Goal: Complete application form: Complete application form

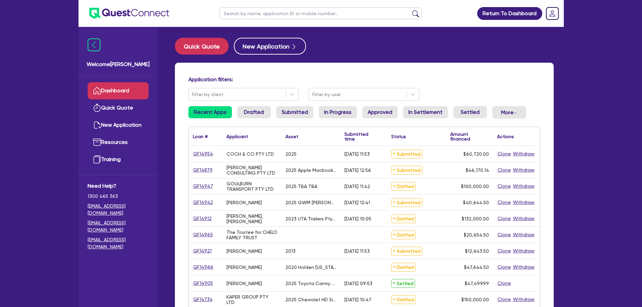
click at [280, 2] on ul at bounding box center [321, 13] width 216 height 27
click at [280, 11] on input "text" at bounding box center [320, 13] width 202 height 12
type input "rsa trading"
click at [410, 10] on button "submit" at bounding box center [415, 14] width 11 height 9
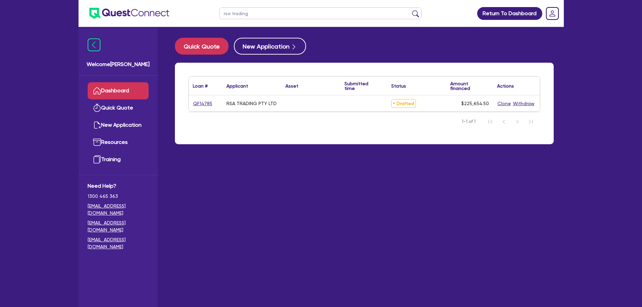
click at [202, 111] on div "QF14785" at bounding box center [206, 103] width 34 height 16
click at [202, 106] on link "QF14785" at bounding box center [203, 104] width 20 height 8
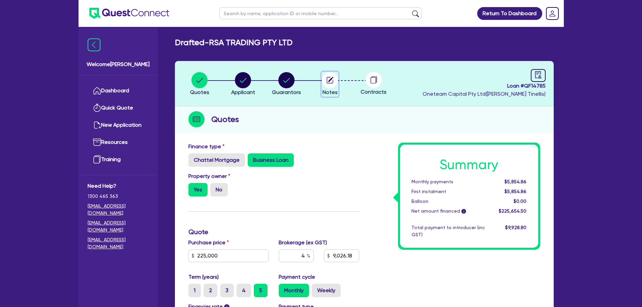
click at [336, 84] on circle "button" at bounding box center [330, 80] width 16 height 16
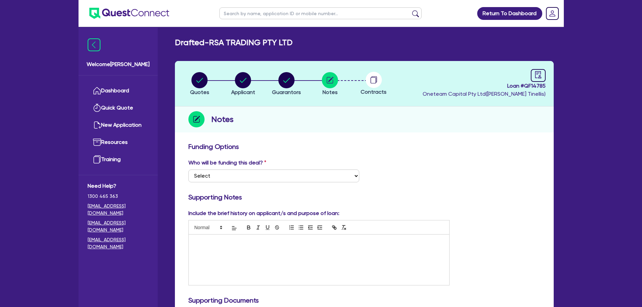
click at [284, 16] on input "text" at bounding box center [320, 13] width 202 height 12
type input "[PERSON_NAME]"
click button "submit" at bounding box center [415, 14] width 11 height 9
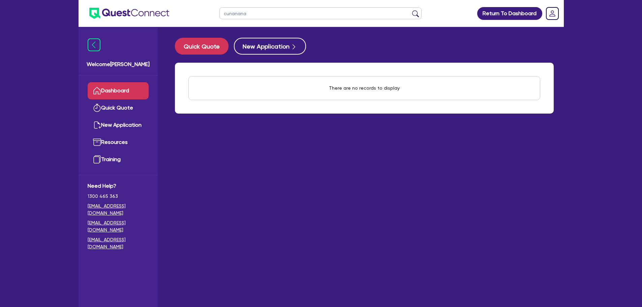
click at [284, 16] on input "cunanana" at bounding box center [320, 13] width 202 height 12
type input "[PERSON_NAME]"
click at [410, 10] on button "submit" at bounding box center [415, 14] width 11 height 9
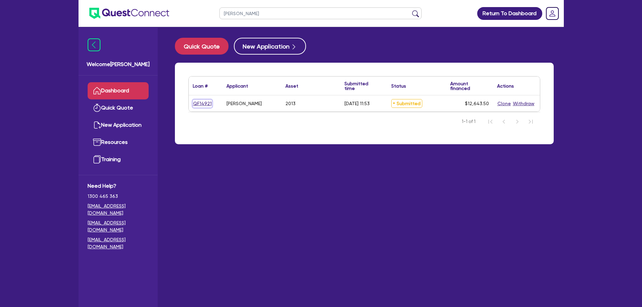
click at [195, 107] on link "QF14921" at bounding box center [202, 104] width 19 height 8
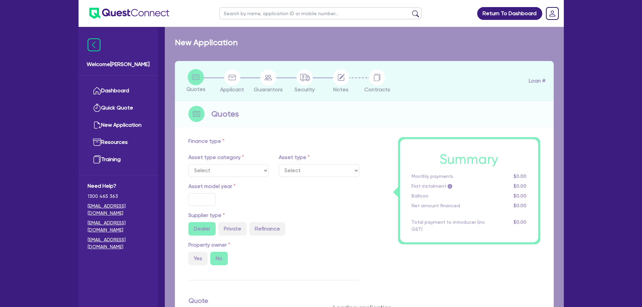
select select "CARS_AND_LIGHT_TRUCKS"
type input "2013"
radio input "false"
radio input "true"
type input "10,999"
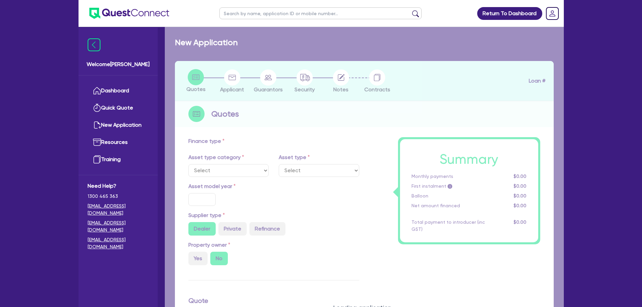
type input "8"
type input "1,011.48"
type input "17"
type input "900"
select select "PASSENGER_VEHICLES"
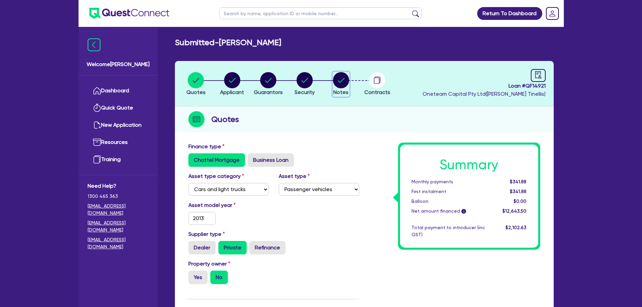
drag, startPoint x: 336, startPoint y: 79, endPoint x: 365, endPoint y: 84, distance: 29.8
click at [336, 79] on circle "button" at bounding box center [341, 80] width 16 height 16
select select "Other"
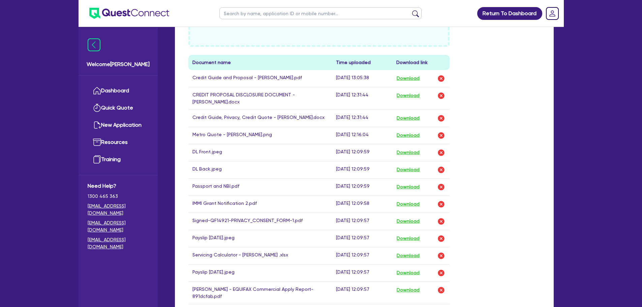
scroll to position [393, 0]
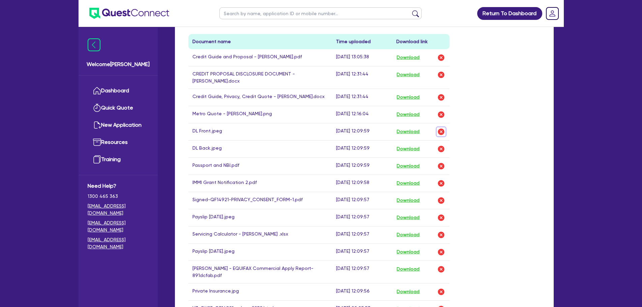
click at [439, 135] on img "button" at bounding box center [441, 132] width 8 height 8
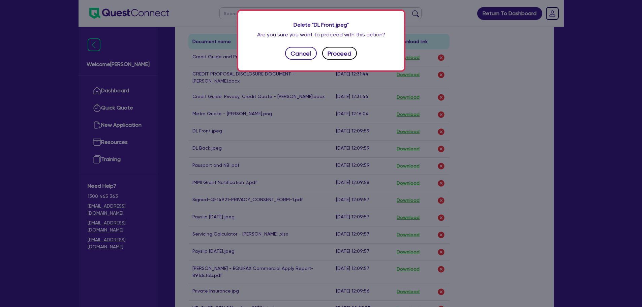
click at [353, 54] on button "Proceed" at bounding box center [339, 53] width 35 height 13
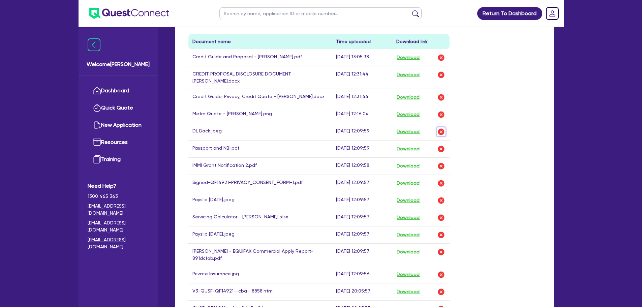
drag, startPoint x: 439, startPoint y: 137, endPoint x: 432, endPoint y: 129, distance: 11.2
click at [440, 136] on img "button" at bounding box center [441, 132] width 8 height 8
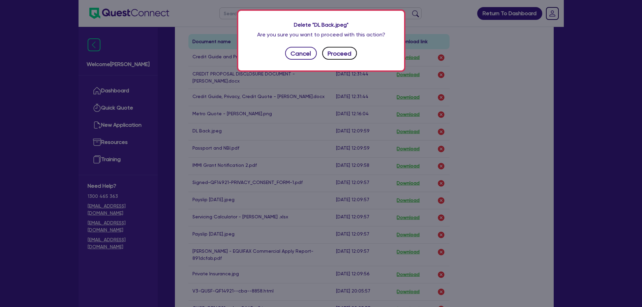
click at [337, 52] on button "Proceed" at bounding box center [339, 53] width 35 height 13
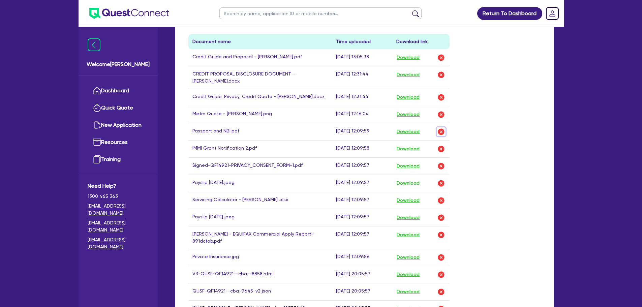
click at [440, 136] on img "button" at bounding box center [441, 132] width 8 height 8
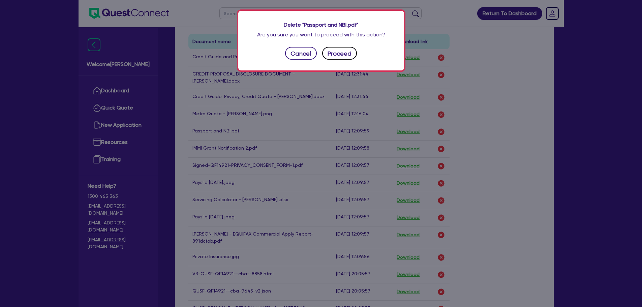
click at [344, 56] on button "Proceed" at bounding box center [339, 53] width 35 height 13
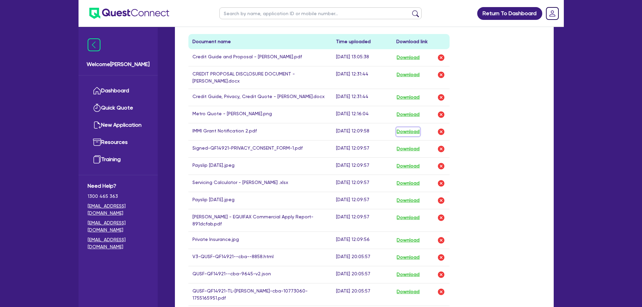
click at [405, 135] on button "Download" at bounding box center [408, 131] width 24 height 9
click at [441, 136] on img "button" at bounding box center [441, 132] width 8 height 8
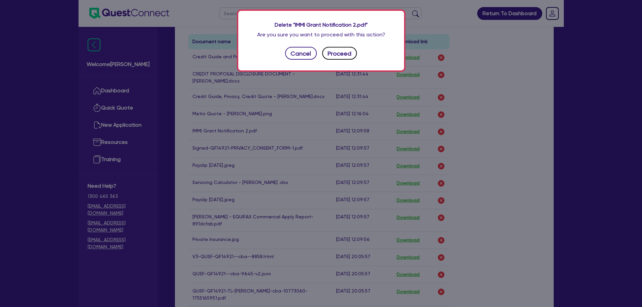
click at [352, 50] on button "Proceed" at bounding box center [339, 53] width 35 height 13
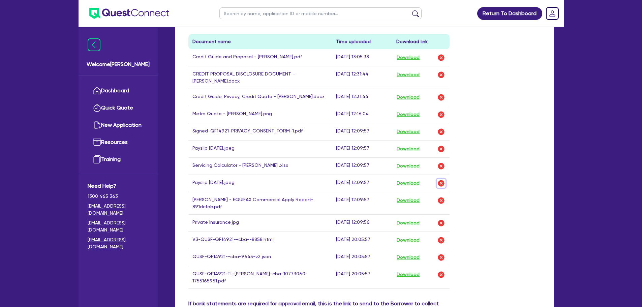
click at [440, 187] on img "button" at bounding box center [441, 183] width 8 height 8
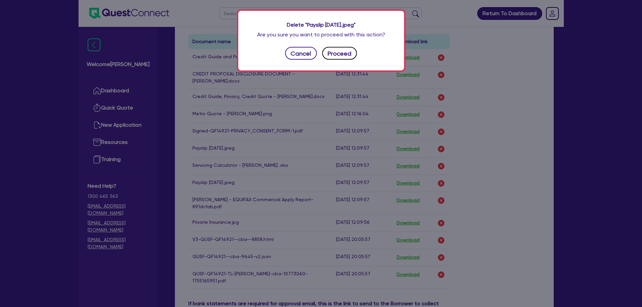
click at [337, 53] on button "Proceed" at bounding box center [339, 53] width 35 height 13
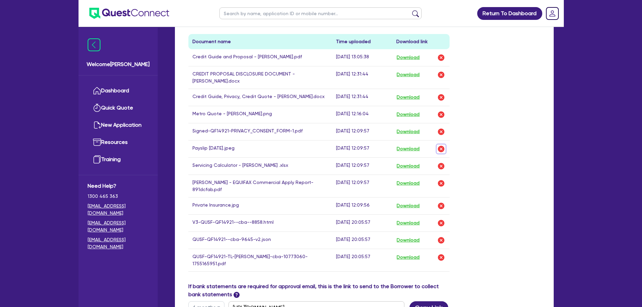
click at [439, 151] on img "button" at bounding box center [441, 149] width 8 height 8
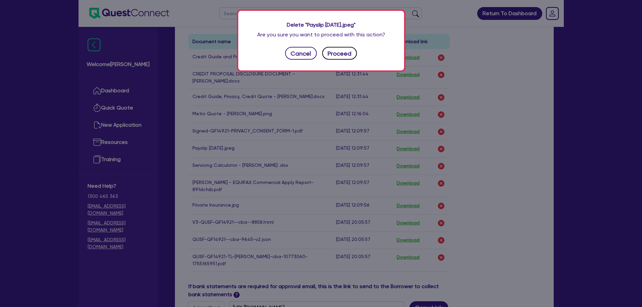
click at [335, 50] on button "Proceed" at bounding box center [339, 53] width 35 height 13
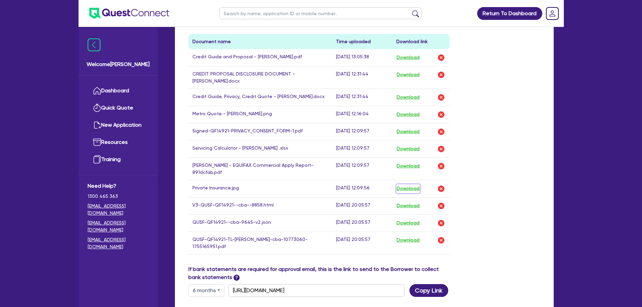
click at [405, 191] on button "Download" at bounding box center [408, 188] width 24 height 9
click at [441, 192] on img "button" at bounding box center [441, 189] width 8 height 8
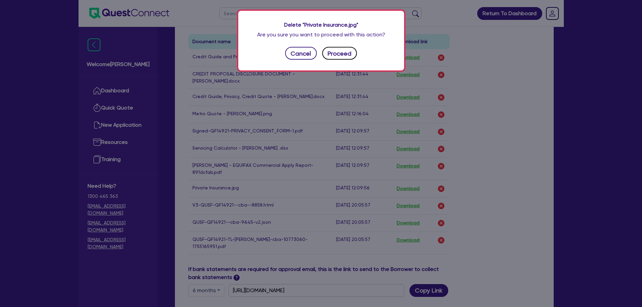
click at [352, 55] on button "Proceed" at bounding box center [339, 53] width 35 height 13
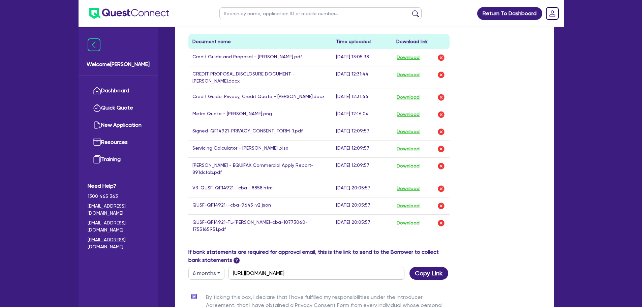
scroll to position [225, 0]
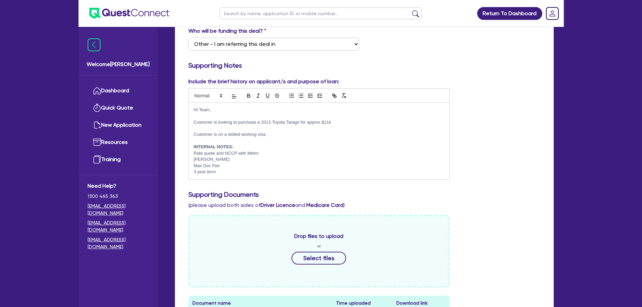
scroll to position [0, 0]
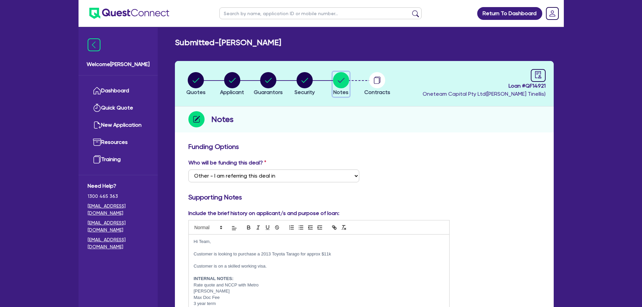
click at [348, 84] on circle "button" at bounding box center [341, 80] width 16 height 16
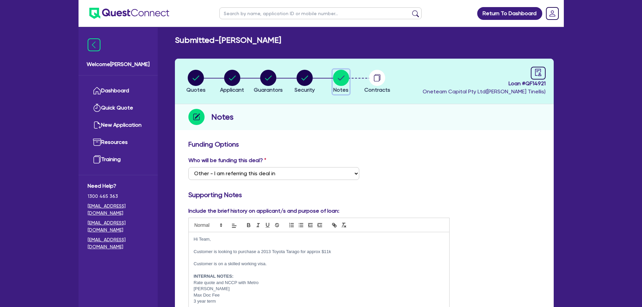
scroll to position [112, 0]
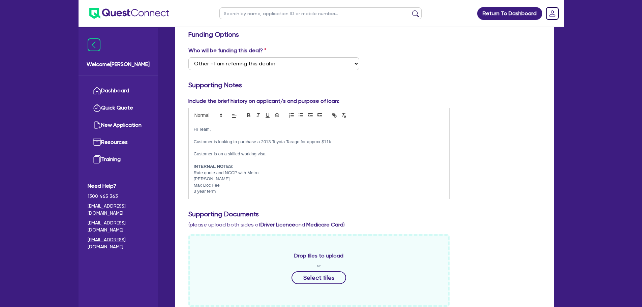
click at [311, 190] on p "3 year term" at bounding box center [319, 191] width 251 height 6
drag, startPoint x: 275, startPoint y: 156, endPoint x: 189, endPoint y: 141, distance: 87.5
click at [189, 141] on div "Hi Team, Customer is looking to purchase a 2013 Toyota Tarago for approx $11k C…" at bounding box center [319, 160] width 261 height 76
copy div "Customer is looking to purchase a 2013 Toyota Tarago for approx $11k Customer i…"
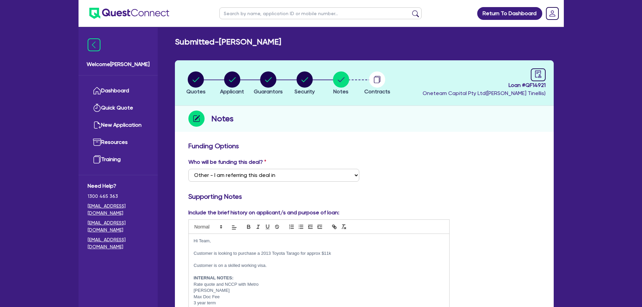
scroll to position [0, 0]
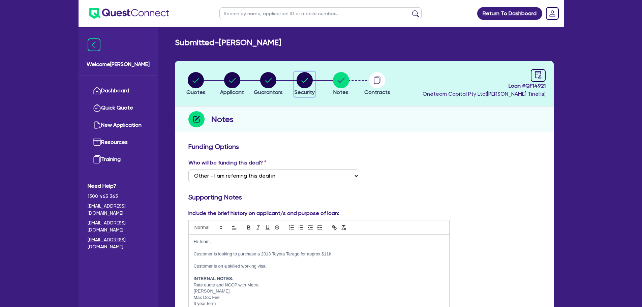
click at [305, 80] on circle "button" at bounding box center [304, 80] width 16 height 16
select select "CARS_AND_LIGHT_TRUCKS"
select select "PASSENGER_VEHICLES"
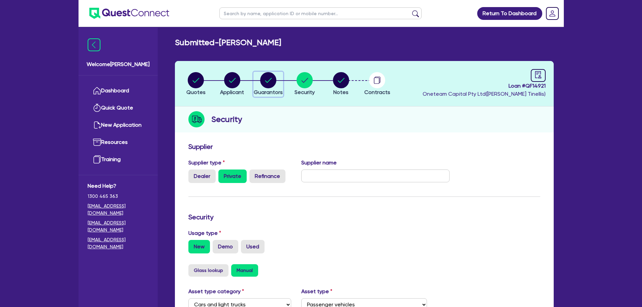
click at [272, 78] on icon "button" at bounding box center [268, 80] width 7 height 5
select select "MR"
select select "[GEOGRAPHIC_DATA]"
select select "MARRIED"
select select "CASH"
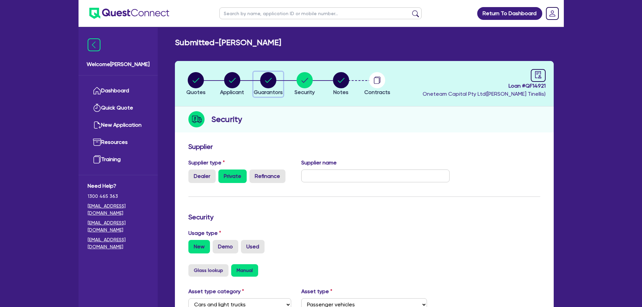
select select "HOUSEHOLD_PERSONAL"
select select "VEHICLE"
select select "OTHER"
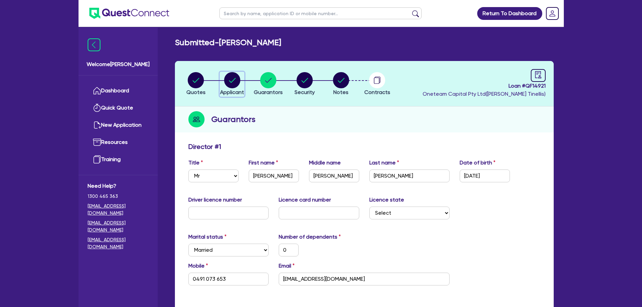
click at [240, 74] on icon "button" at bounding box center [232, 80] width 16 height 16
select select "SOLE_TRADER"
select select "ACCOMODATION_FOOD"
select select "HOTELS"
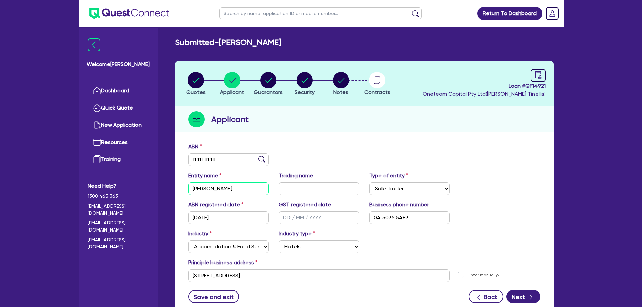
click at [252, 187] on input "[PERSON_NAME]" at bounding box center [228, 188] width 81 height 13
type input "[PERSON_NAME] [PERSON_NAME] [PERSON_NAME]"
click at [269, 83] on circle "button" at bounding box center [268, 80] width 16 height 16
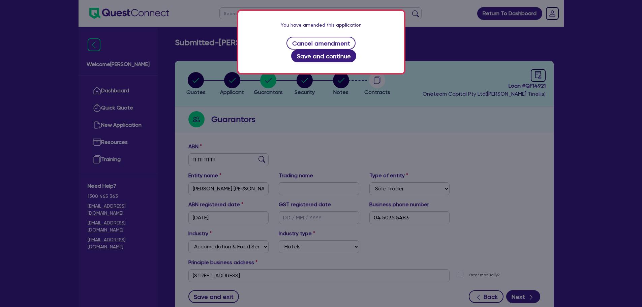
click at [379, 34] on div "You have amended this application Cancel amendment Save and continue" at bounding box center [321, 42] width 166 height 62
click at [356, 50] on button "Save and continue" at bounding box center [323, 56] width 65 height 13
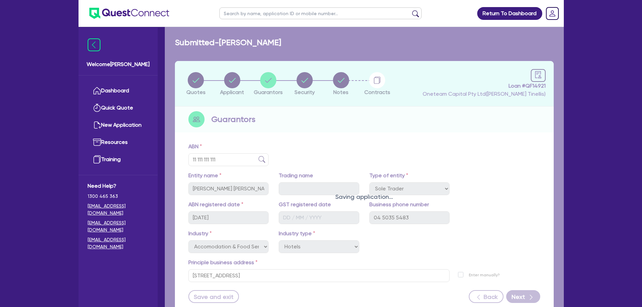
select select "MR"
select select "[GEOGRAPHIC_DATA]"
select select "MARRIED"
select select "CASH"
select select "HOUSEHOLD_PERSONAL"
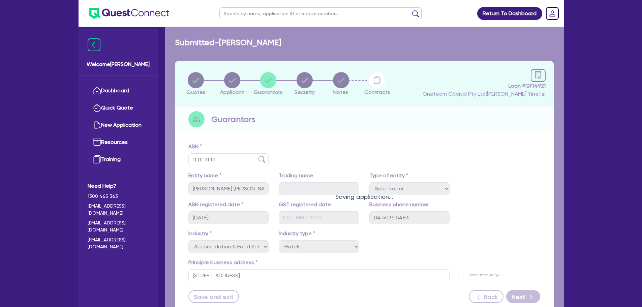
select select "VEHICLE"
select select "OTHER"
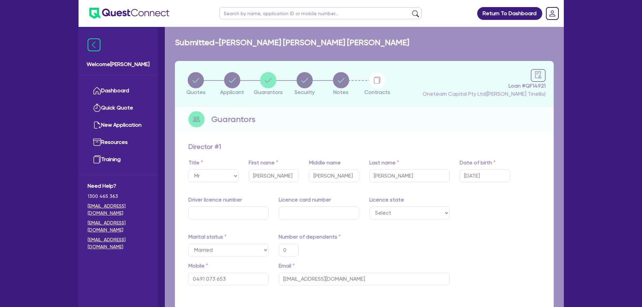
type input "0"
type input "0491 073 653"
type input "35,000"
type input "3,000"
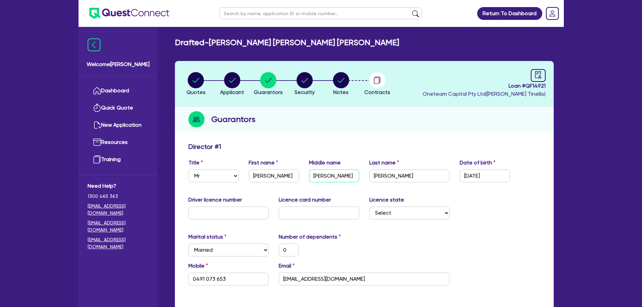
click at [345, 178] on input "[PERSON_NAME]" at bounding box center [334, 175] width 50 height 13
type input "[PERSON_NAME]"
type input "0"
type input "0491 073 653"
type input "35,000"
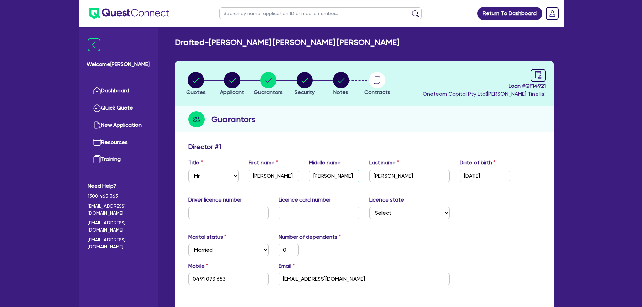
type input "3,000"
type input "[PERSON_NAME]"
type input "0"
type input "0491 073 653"
type input "35,000"
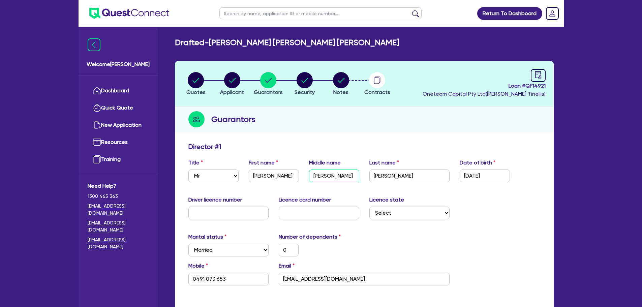
type input "3,000"
type input "[PERSON_NAME]"
type input "0"
type input "0491 073 653"
type input "35,000"
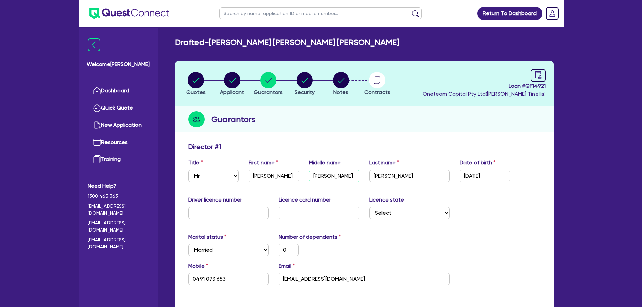
type input "3,000"
type input "[PERSON_NAME]"
type input "0"
type input "0491 073 653"
type input "35,000"
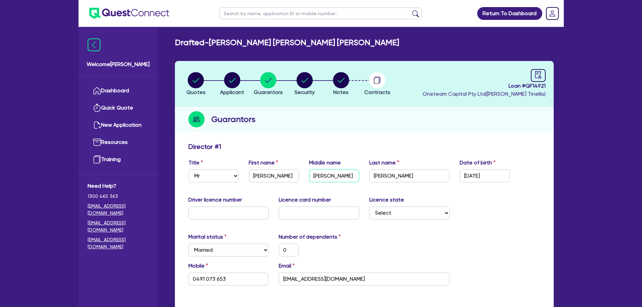
type input "3,000"
type input "[PERSON_NAME]"
type input "0"
type input "0491 073 653"
type input "35,000"
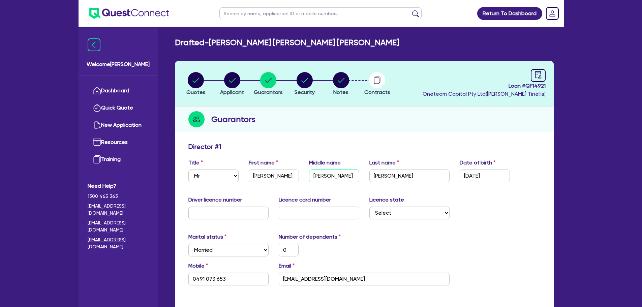
type input "3,000"
type input "[PERSON_NAME]"
type input "0"
type input "0491 073 653"
type input "35,000"
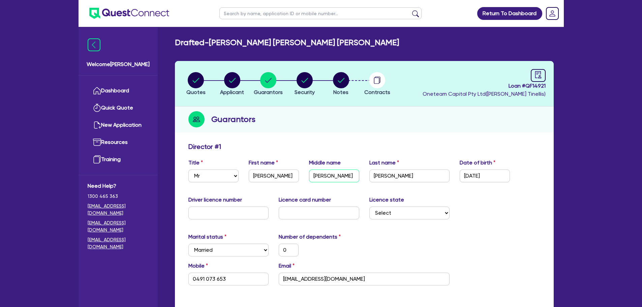
type input "3,000"
type input "[PERSON_NAME]"
type input "0"
type input "0491 073 653"
type input "35,000"
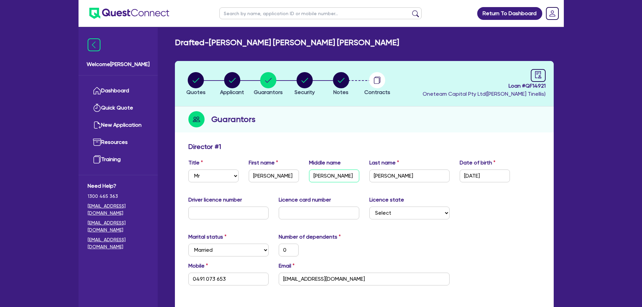
type input "3,000"
type input "[PERSON_NAME]"
click at [282, 176] on input "[PERSON_NAME]" at bounding box center [274, 175] width 50 height 13
click at [349, 178] on input "[PERSON_NAME]" at bounding box center [334, 175] width 50 height 13
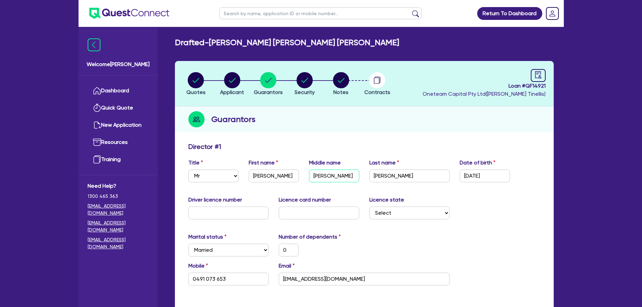
click at [349, 178] on input "[PERSON_NAME]" at bounding box center [334, 175] width 50 height 13
click at [420, 177] on input "[PERSON_NAME]" at bounding box center [409, 175] width 81 height 13
click at [480, 178] on input "[DATE]" at bounding box center [485, 175] width 50 height 13
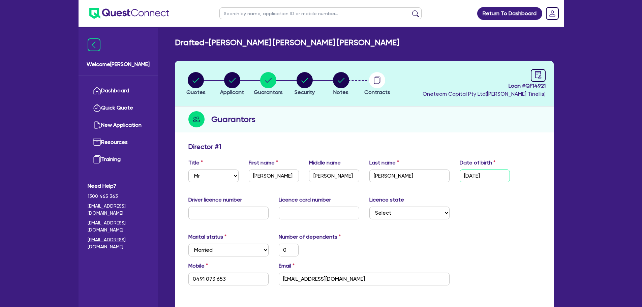
click at [480, 178] on input "[DATE]" at bounding box center [485, 175] width 50 height 13
click at [543, 204] on div "Driver licence number Licence card number Licence state Select [GEOGRAPHIC_DATA…" at bounding box center [364, 210] width 362 height 29
click at [481, 238] on div "Marital status Select [DEMOGRAPHIC_DATA] Married De Facto / Partner Number of d…" at bounding box center [364, 247] width 362 height 29
click at [252, 214] on input "text" at bounding box center [228, 213] width 81 height 13
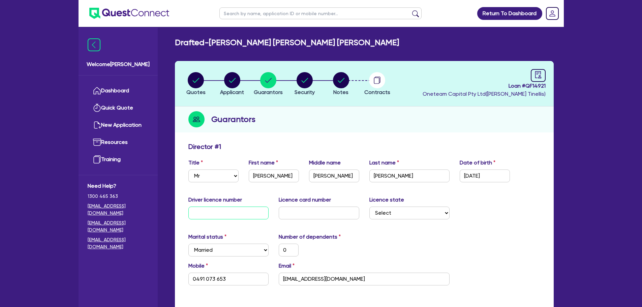
paste input "P0617199C"
type input "P0617199C"
type input "0"
type input "0491 073 653"
type input "35,000"
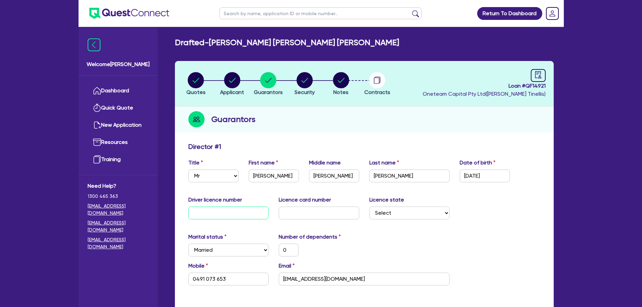
type input "3,000"
type input "P0617199C"
click at [502, 233] on div "Marital status Select [DEMOGRAPHIC_DATA] Married De Facto / Partner Number of d…" at bounding box center [364, 247] width 362 height 29
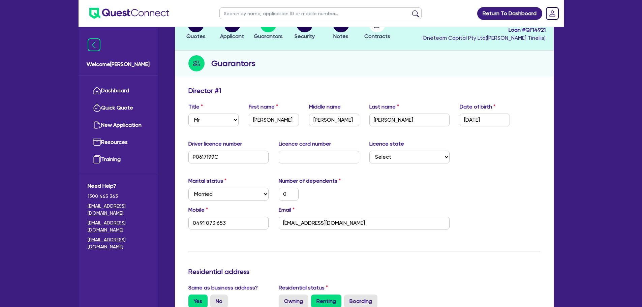
scroll to position [56, 0]
click at [296, 187] on div "Number of dependents 0" at bounding box center [319, 189] width 91 height 24
click at [291, 192] on input "0" at bounding box center [289, 193] width 20 height 13
type input "0"
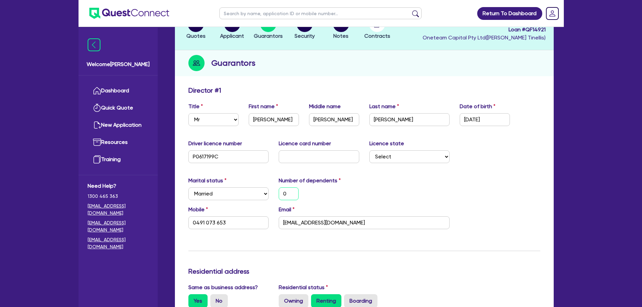
type input "0491 073 653"
type input "35,000"
type input "3,000"
type input "1"
type input "0491 073 653"
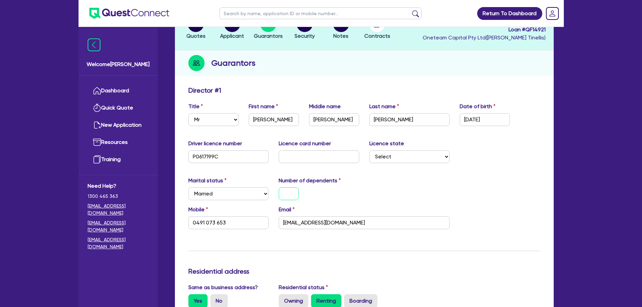
type input "35,000"
type input "3,000"
type input "1"
click at [422, 185] on div "Marital status Select [DEMOGRAPHIC_DATA] Married De Facto / Partner Number of d…" at bounding box center [364, 191] width 362 height 29
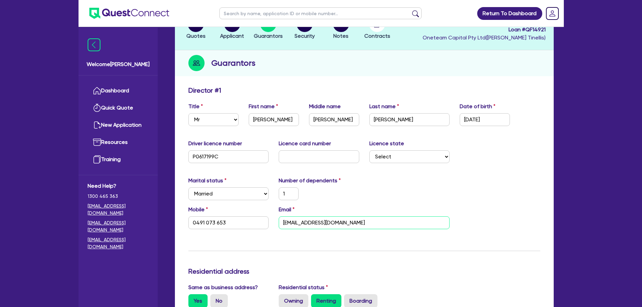
click at [365, 224] on input "[EMAIL_ADDRESS][DOMAIN_NAME]" at bounding box center [364, 222] width 171 height 13
click at [231, 229] on input "0491 073 653" at bounding box center [228, 222] width 81 height 13
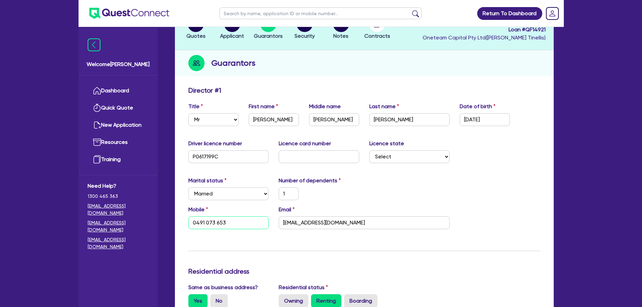
click at [231, 229] on input "0491 073 653" at bounding box center [228, 222] width 81 height 13
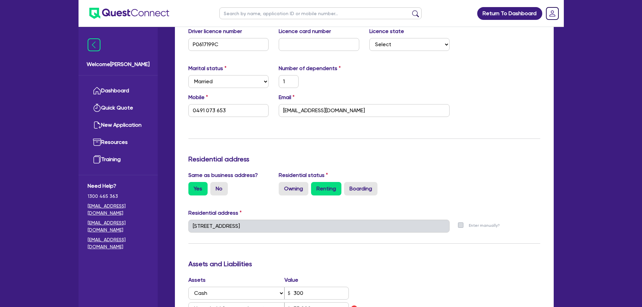
click at [458, 170] on div "Update residential status for Director #1 Boarding is only acceptable when the …" at bounding box center [364, 238] width 352 height 529
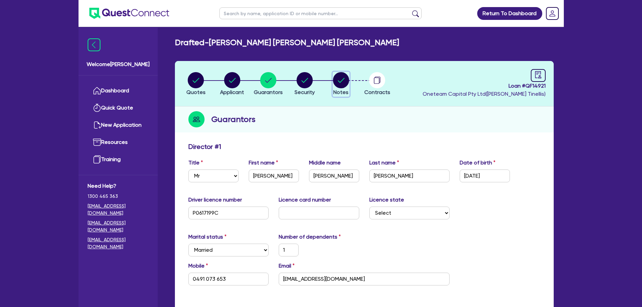
click at [343, 83] on circle "button" at bounding box center [341, 80] width 16 height 16
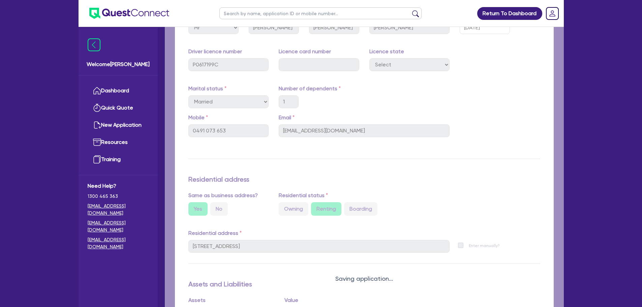
select select "Other"
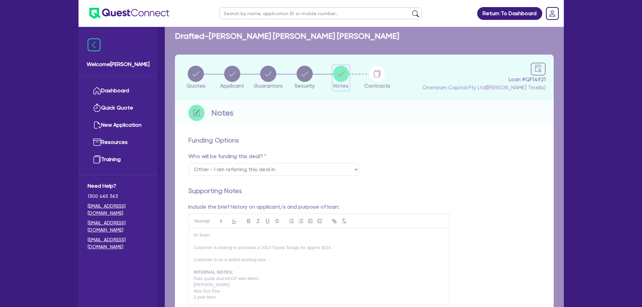
scroll to position [175, 0]
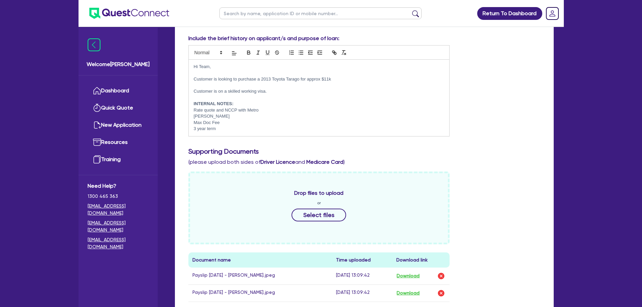
click at [348, 77] on p "Customer is looking to purchase a 2013 Toyota Tarago for approx $11k" at bounding box center [319, 79] width 251 height 6
click at [483, 115] on div "Include the brief history on applicant/s and purpose of loan: Hi Team, Customer…" at bounding box center [364, 87] width 362 height 107
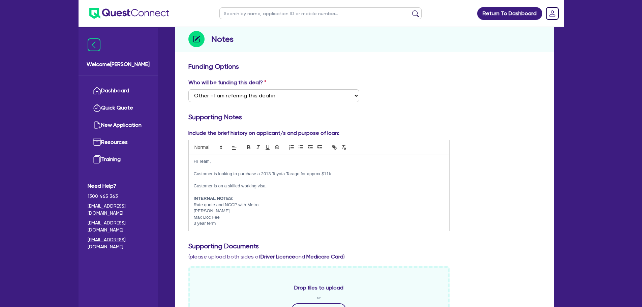
scroll to position [0, 0]
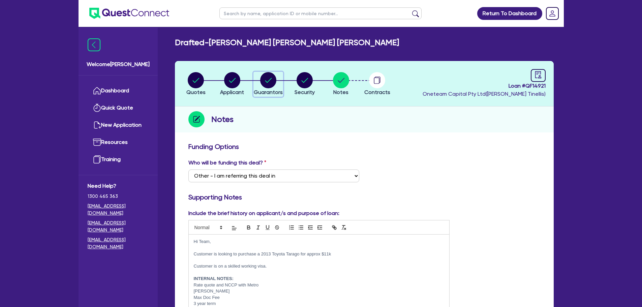
click at [257, 83] on div "button" at bounding box center [268, 80] width 29 height 16
select select "MR"
select select "[GEOGRAPHIC_DATA]"
select select "MARRIED"
select select "CASH"
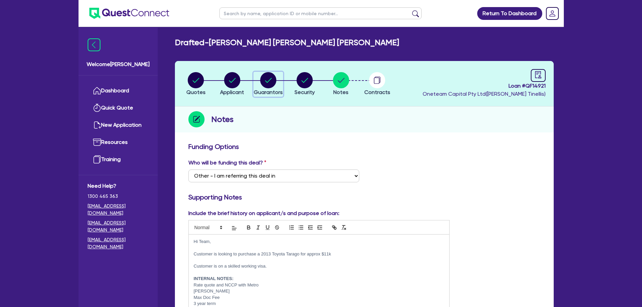
select select "HOUSEHOLD_PERSONAL"
select select "VEHICLE"
select select "OTHER"
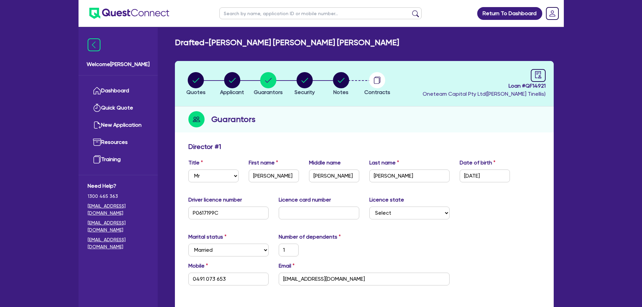
drag, startPoint x: 380, startPoint y: 130, endPoint x: 356, endPoint y: 129, distance: 24.3
click at [380, 130] on div "Guarantors" at bounding box center [364, 119] width 379 height 26
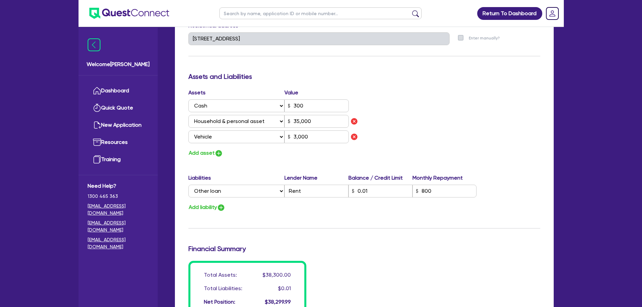
scroll to position [454, 0]
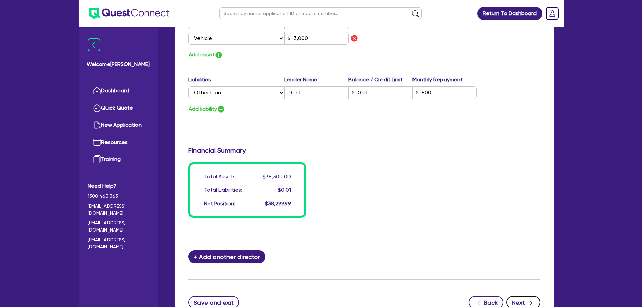
click at [514, 300] on button "Next" at bounding box center [523, 302] width 34 height 13
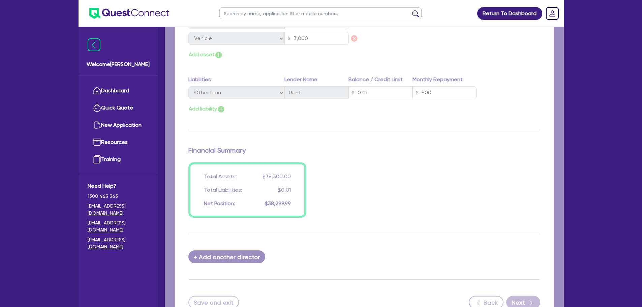
select select "CARS_AND_LIGHT_TRUCKS"
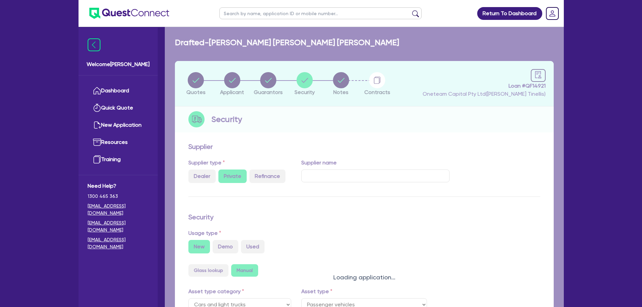
select select "PASSENGER_VEHICLES"
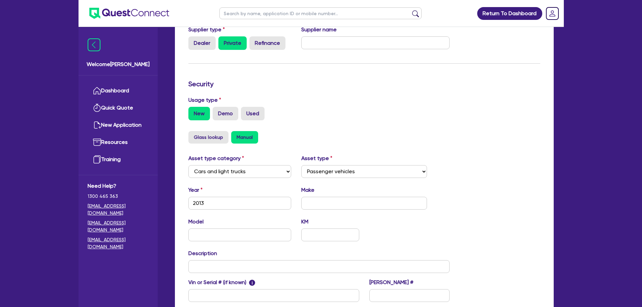
scroll to position [212, 0]
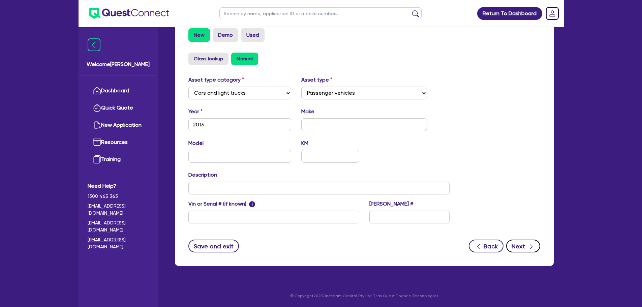
click at [538, 243] on button "Next" at bounding box center [523, 246] width 34 height 13
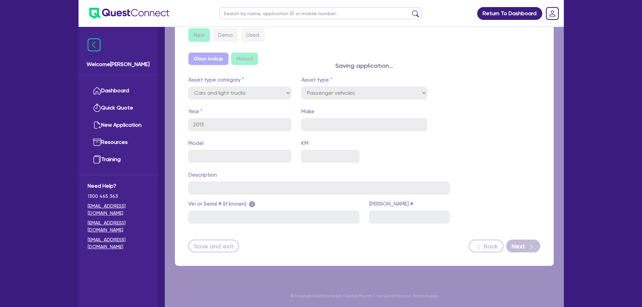
select select "Other"
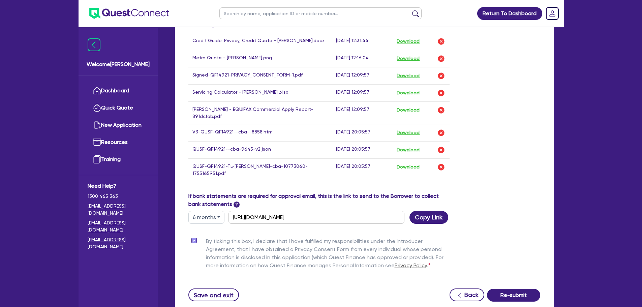
scroll to position [624, 0]
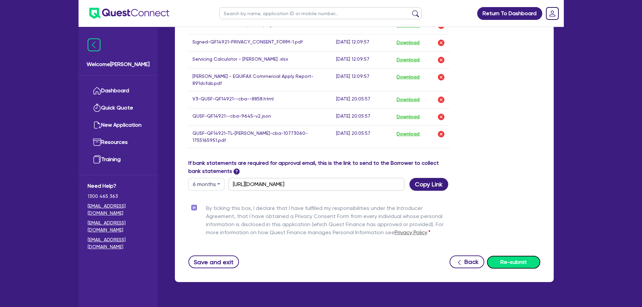
click at [520, 256] on button "Re-submit" at bounding box center [513, 262] width 53 height 13
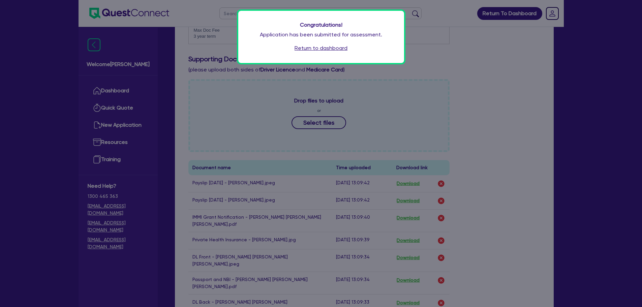
scroll to position [175, 0]
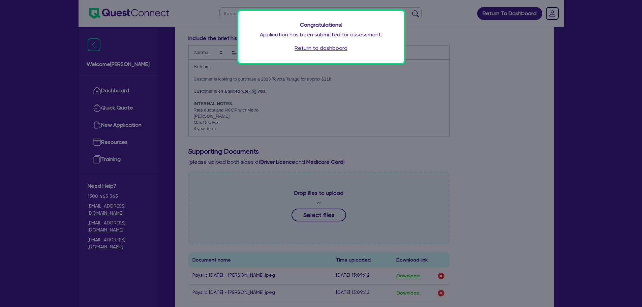
click at [339, 51] on link "Return to dashboard" at bounding box center [320, 48] width 53 height 8
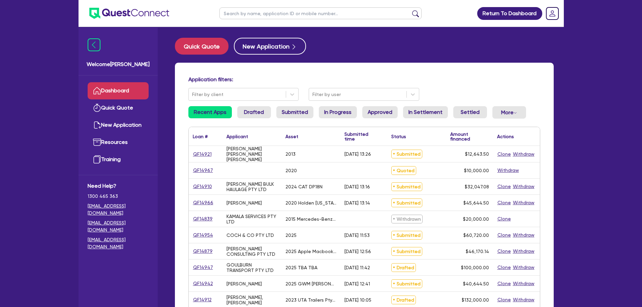
click at [282, 8] on input "text" at bounding box center [320, 13] width 202 height 12
paste input "QF14966"
type input "QF14966"
click at [410, 10] on button "submit" at bounding box center [415, 14] width 11 height 9
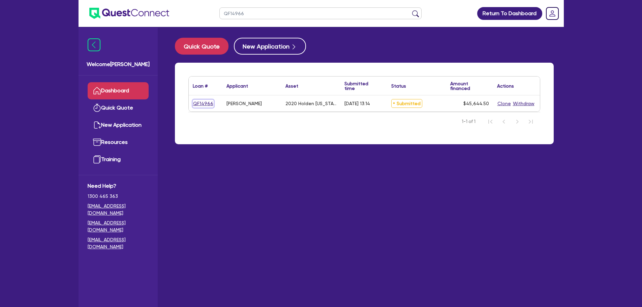
click at [206, 100] on link "QF14966" at bounding box center [203, 104] width 21 height 8
select select "CARS_AND_LIGHT_TRUCKS"
select select "PASSENGER_VEHICLES"
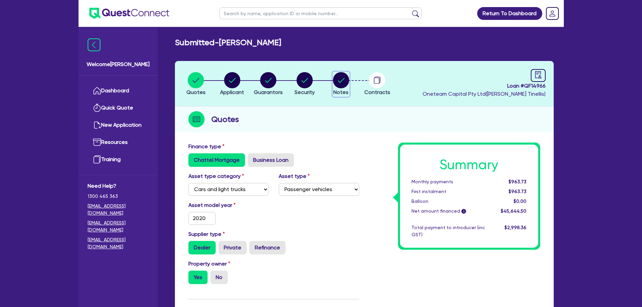
click at [340, 87] on circle "button" at bounding box center [341, 80] width 16 height 16
select select "Other"
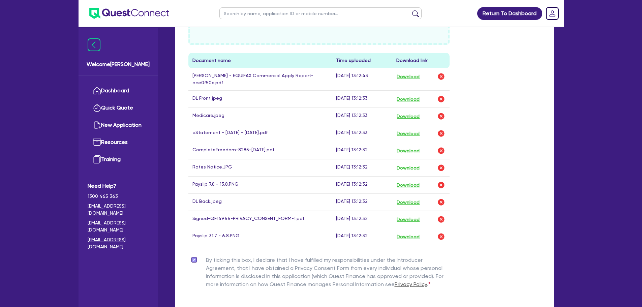
scroll to position [393, 0]
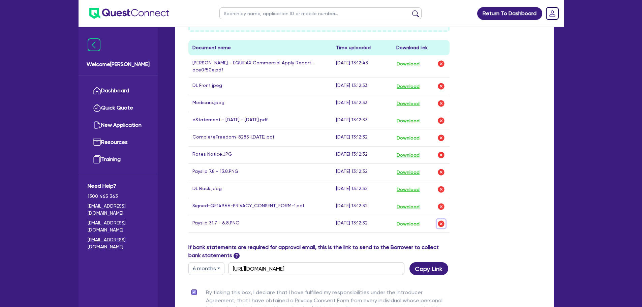
click at [443, 226] on img "button" at bounding box center [441, 224] width 8 height 8
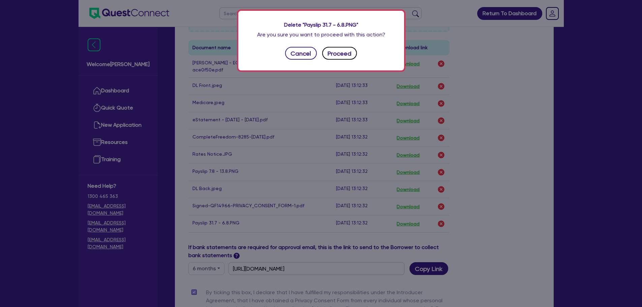
click at [347, 58] on button "Proceed" at bounding box center [339, 53] width 35 height 13
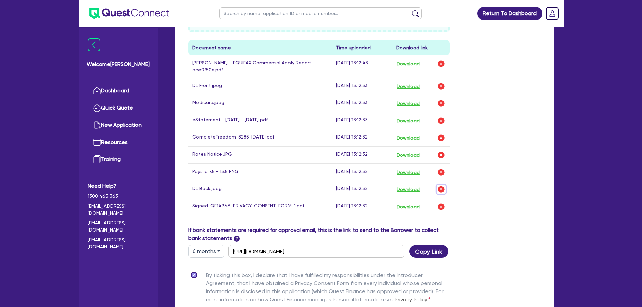
click at [442, 186] on img "button" at bounding box center [441, 189] width 8 height 8
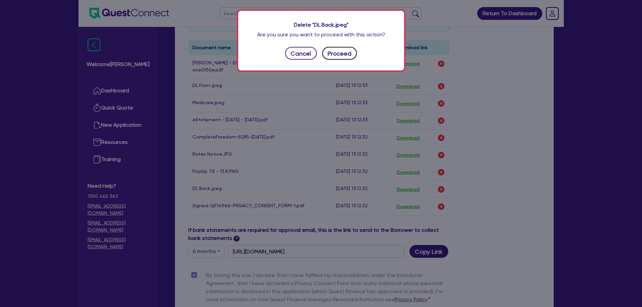
click at [355, 53] on button "Proceed" at bounding box center [339, 53] width 35 height 13
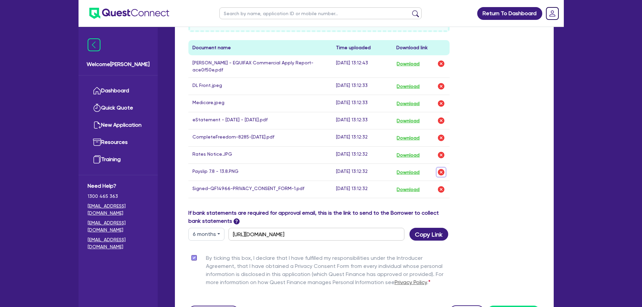
click at [440, 171] on img "button" at bounding box center [441, 172] width 8 height 8
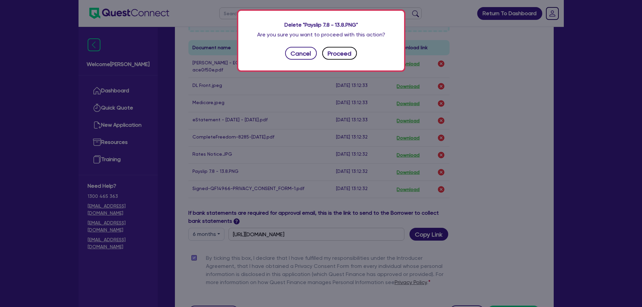
click at [334, 53] on button "Proceed" at bounding box center [339, 53] width 35 height 13
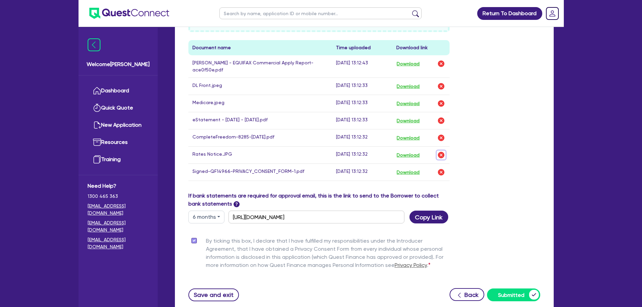
click at [437, 154] on img "button" at bounding box center [441, 155] width 8 height 8
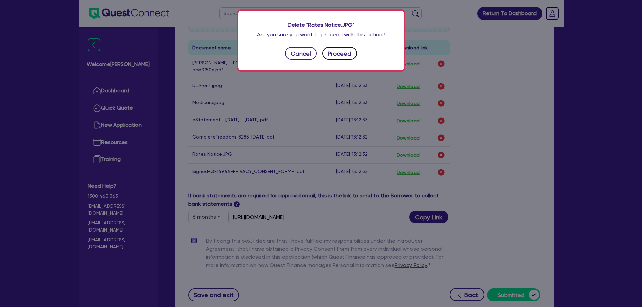
click at [352, 55] on button "Proceed" at bounding box center [339, 53] width 35 height 13
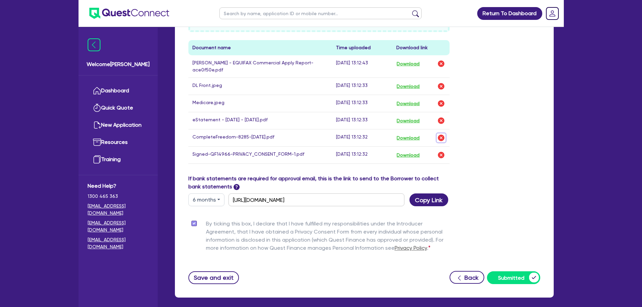
click at [444, 137] on img "button" at bounding box center [441, 138] width 8 height 8
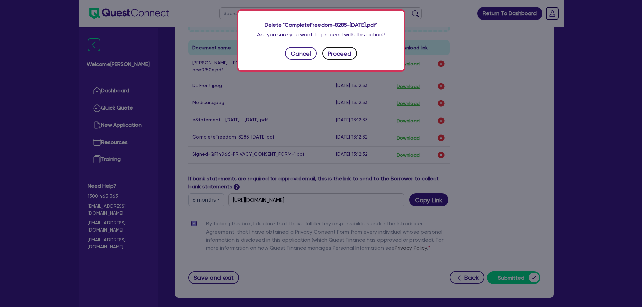
click at [349, 54] on button "Proceed" at bounding box center [339, 53] width 35 height 13
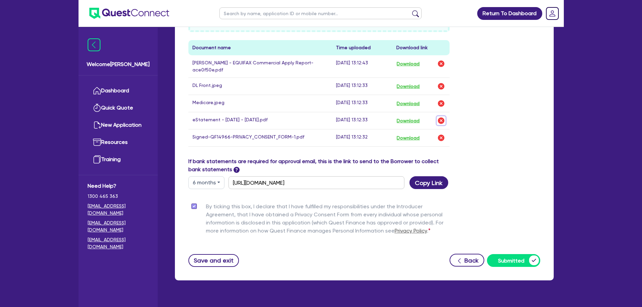
click at [439, 120] on img "button" at bounding box center [441, 121] width 8 height 8
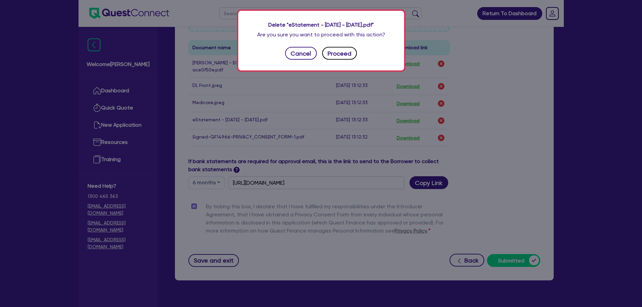
click at [354, 51] on button "Proceed" at bounding box center [339, 53] width 35 height 13
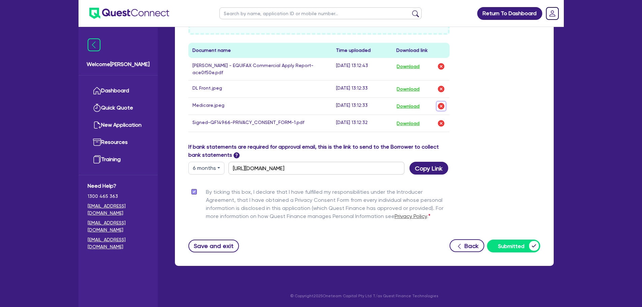
click at [440, 105] on img "button" at bounding box center [441, 106] width 8 height 8
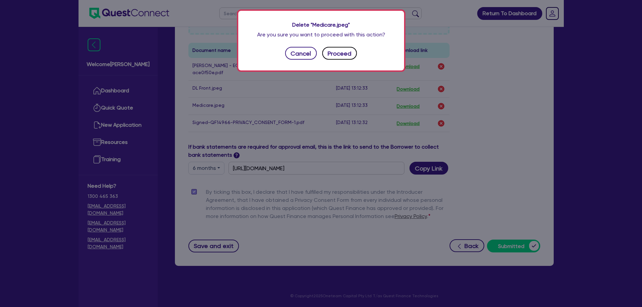
click at [347, 50] on button "Proceed" at bounding box center [339, 53] width 35 height 13
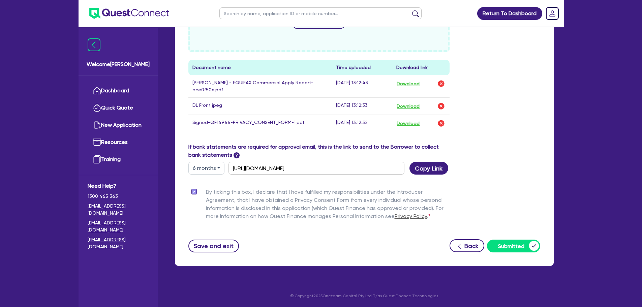
scroll to position [373, 0]
click at [440, 105] on img "button" at bounding box center [441, 106] width 8 height 8
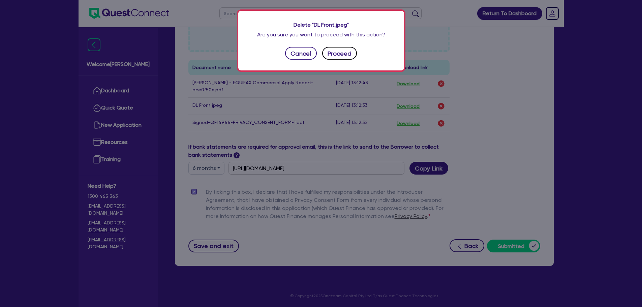
click at [345, 54] on button "Proceed" at bounding box center [339, 53] width 35 height 13
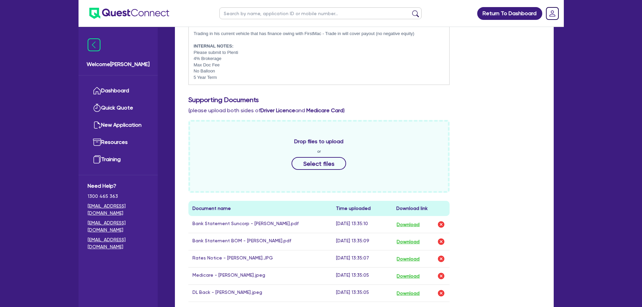
scroll to position [0, 0]
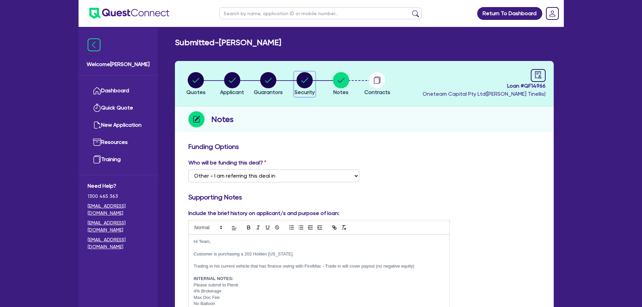
click at [314, 85] on div "button" at bounding box center [304, 80] width 20 height 16
select select "CARS_AND_LIGHT_TRUCKS"
select select "PASSENGER_VEHICLES"
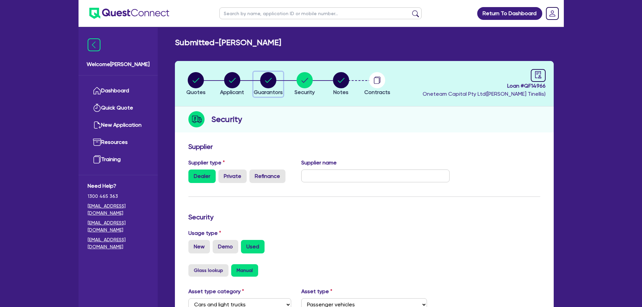
click at [264, 87] on circle "button" at bounding box center [268, 80] width 16 height 16
select select "MR"
select select "VIC"
select select "SINGLE"
select select "PROPERTY"
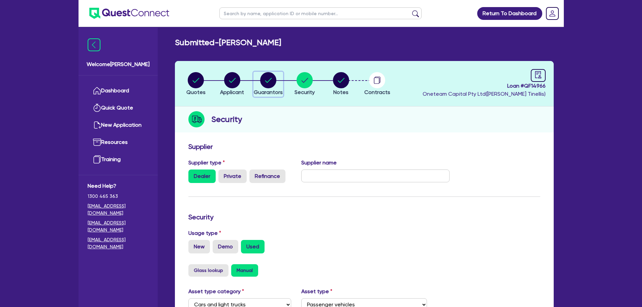
select select "CASH"
select select "HOUSEHOLD_PERSONAL"
select select "OTHER"
select select "VEHICLE"
select select "MORTGAGE"
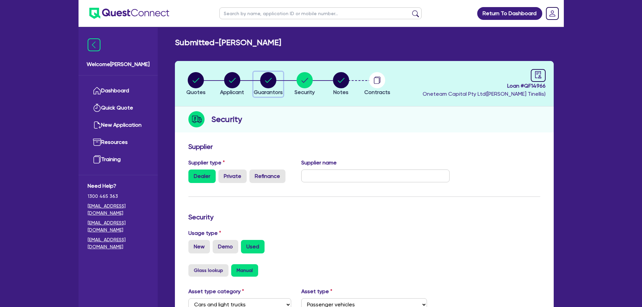
select select "VEHICLE_LOAN"
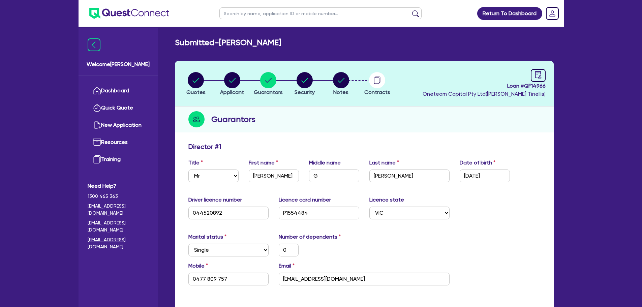
click at [231, 89] on span "Applicant" at bounding box center [232, 92] width 24 height 6
select select "SOLE_TRADER"
select select "ACCOMODATION_FOOD"
select select "HOTELS"
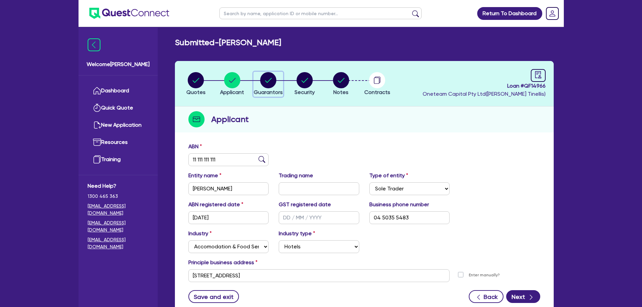
click at [263, 89] on span "Guarantors" at bounding box center [268, 92] width 29 height 6
select select "MR"
select select "VIC"
select select "SINGLE"
select select "PROPERTY"
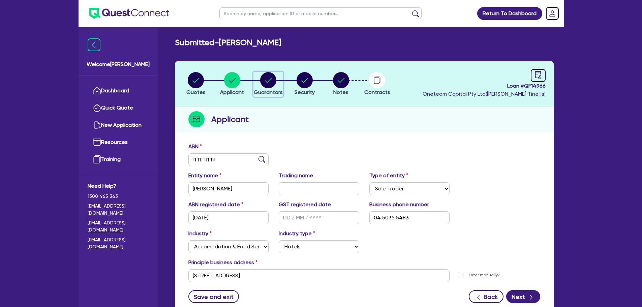
select select "CASH"
select select "HOUSEHOLD_PERSONAL"
select select "OTHER"
select select "VEHICLE"
select select "MORTGAGE"
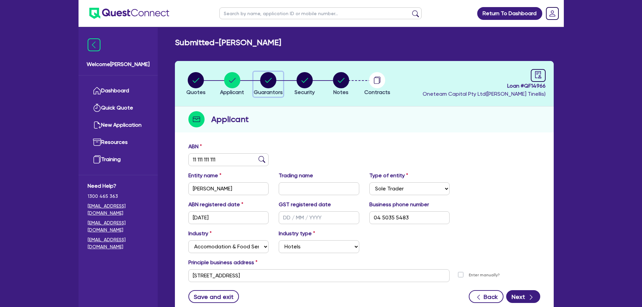
select select "VEHICLE_LOAN"
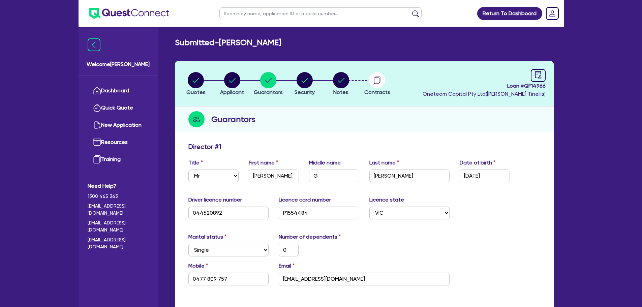
click at [208, 87] on li "Quotes" at bounding box center [196, 84] width 36 height 24
click at [195, 85] on circle "button" at bounding box center [196, 80] width 16 height 16
select select "CARS_AND_LIGHT_TRUCKS"
select select "PASSENGER_VEHICLES"
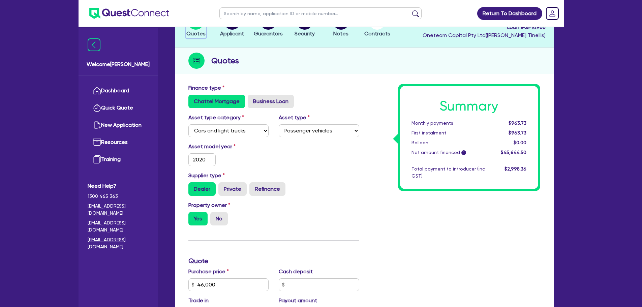
scroll to position [112, 0]
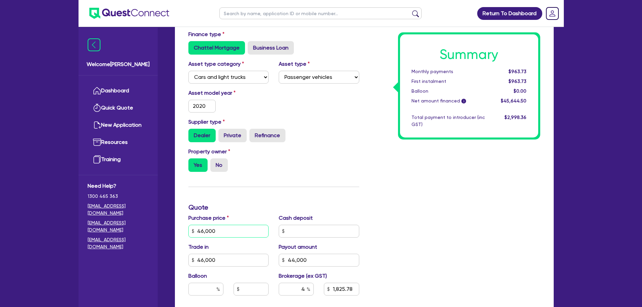
click at [264, 225] on input "46,000" at bounding box center [228, 231] width 81 height 13
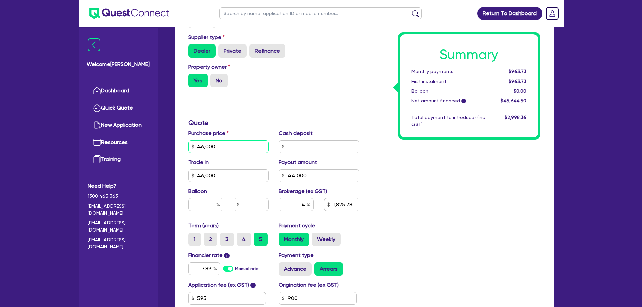
scroll to position [225, 0]
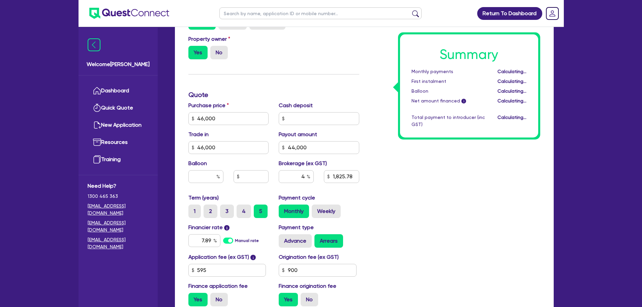
type input "46,000"
type input "44,000"
type input "1,825.78"
type input "46,000"
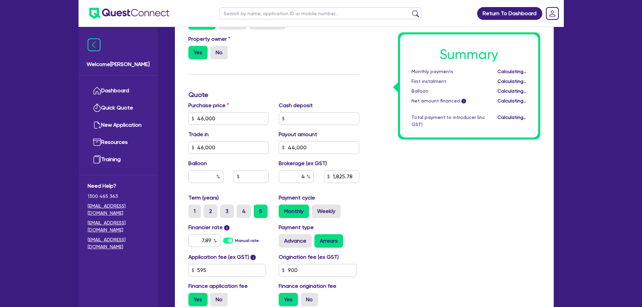
type input "46,000"
type input "44,000"
type input "1,825.78"
click at [417, 188] on div "Summary Monthly payments $963.73 First instalment $963.73 Balloon $0.00 Net amo…" at bounding box center [454, 115] width 181 height 394
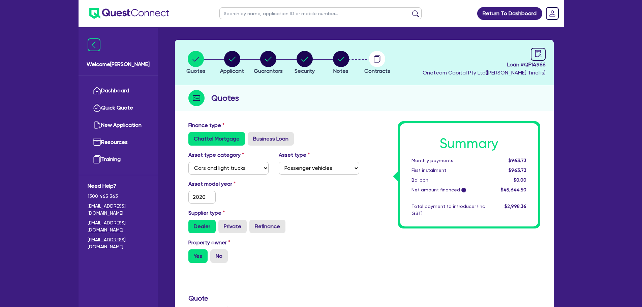
scroll to position [0, 0]
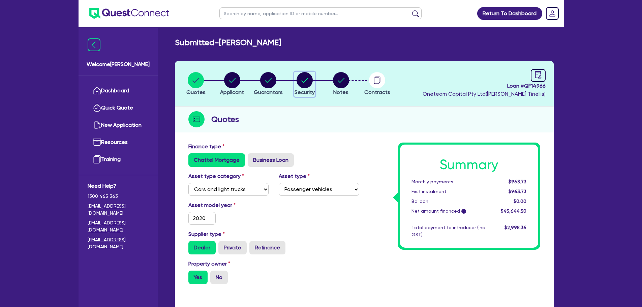
click at [308, 73] on icon "button" at bounding box center [304, 80] width 16 height 16
select select "CARS_AND_LIGHT_TRUCKS"
select select "PASSENGER_VEHICLES"
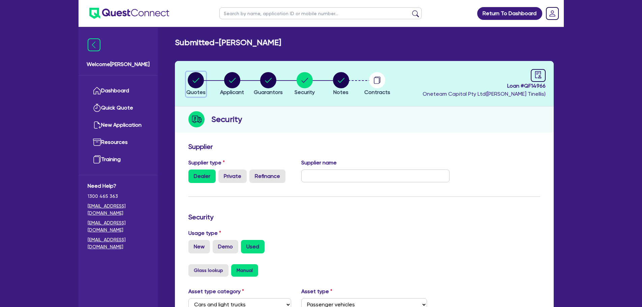
click at [198, 90] on span "Quotes" at bounding box center [195, 92] width 19 height 6
select select "CARS_AND_LIGHT_TRUCKS"
select select "PASSENGER_VEHICLES"
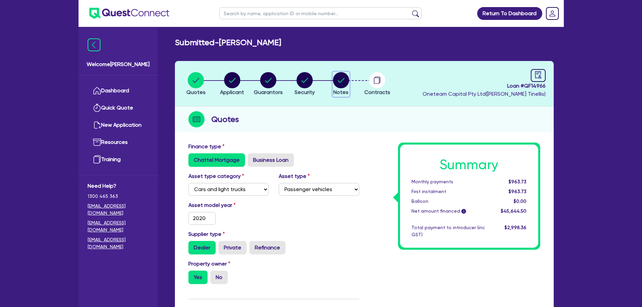
click at [341, 73] on circle "button" at bounding box center [341, 80] width 16 height 16
select select "Other"
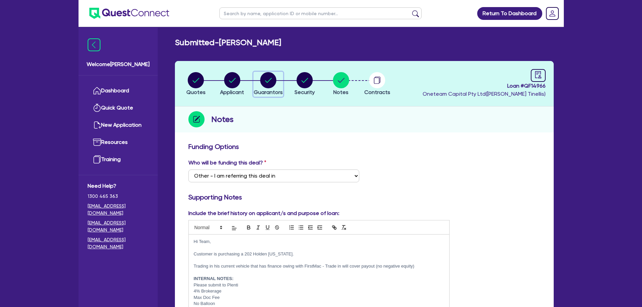
click at [268, 79] on circle "button" at bounding box center [268, 80] width 16 height 16
select select "MR"
select select "VIC"
select select "SINGLE"
select select "PROPERTY"
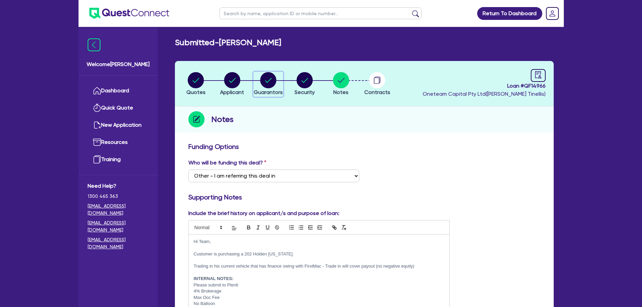
select select "CASH"
select select "HOUSEHOLD_PERSONAL"
select select "OTHER"
select select "VEHICLE"
select select "MORTGAGE"
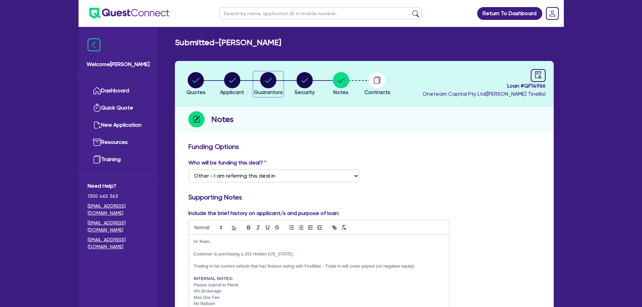
select select "VEHICLE_LOAN"
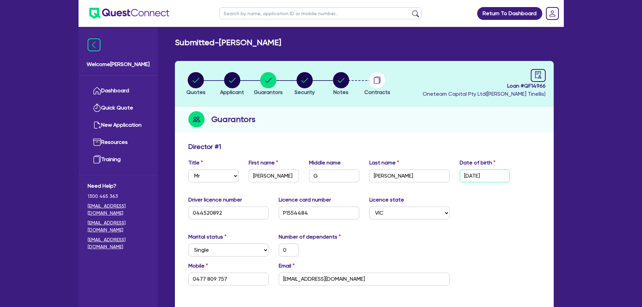
click at [503, 178] on input "05/09/1970" at bounding box center [485, 175] width 50 height 13
click at [540, 219] on div "Driver licence number 044520892 Licence card number P1554484 Licence state Sele…" at bounding box center [364, 210] width 362 height 29
click at [531, 72] on link at bounding box center [538, 75] width 15 height 13
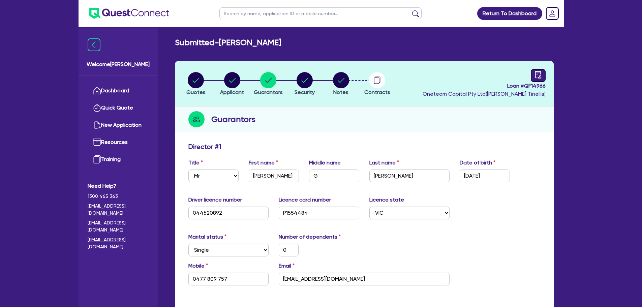
select select "SUBMITTED_NEW"
select select "Other"
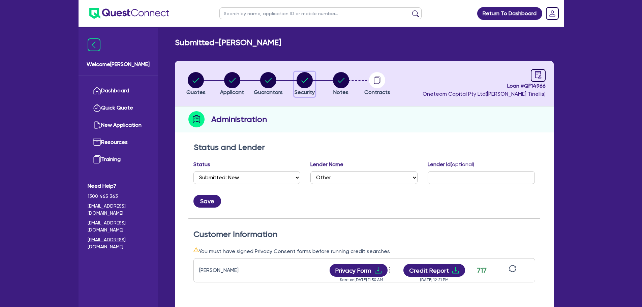
click at [311, 83] on circle "button" at bounding box center [304, 80] width 16 height 16
select select "CARS_AND_LIGHT_TRUCKS"
select select "PASSENGER_VEHICLES"
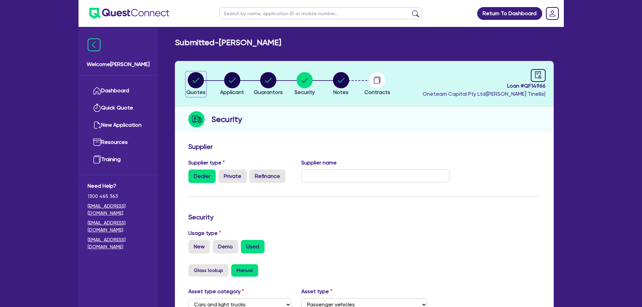
click at [191, 79] on circle "button" at bounding box center [196, 80] width 16 height 16
select select "CARS_AND_LIGHT_TRUCKS"
select select "PASSENGER_VEHICLES"
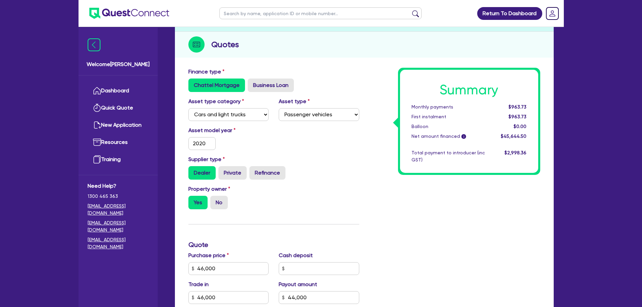
scroll to position [168, 0]
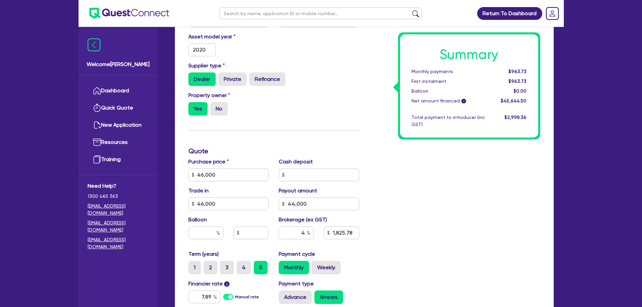
click at [421, 227] on div "Summary Monthly payments $963.73 First instalment $963.73 Balloon $0.00 Net amo…" at bounding box center [454, 171] width 181 height 394
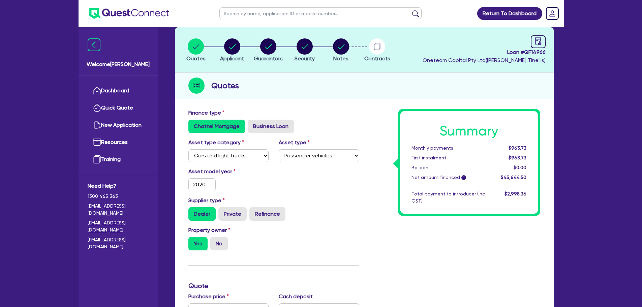
scroll to position [0, 0]
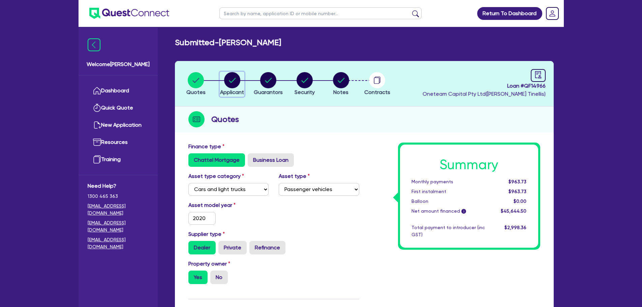
click at [224, 73] on icon "button" at bounding box center [232, 80] width 16 height 16
select select "SOLE_TRADER"
select select "ACCOMODATION_FOOD"
select select "HOTELS"
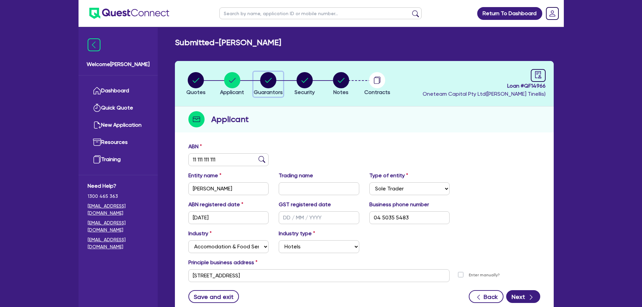
drag, startPoint x: 271, startPoint y: 85, endPoint x: 275, endPoint y: 103, distance: 18.6
click at [271, 85] on circle "button" at bounding box center [268, 80] width 16 height 16
select select "MR"
select select "VIC"
select select "SINGLE"
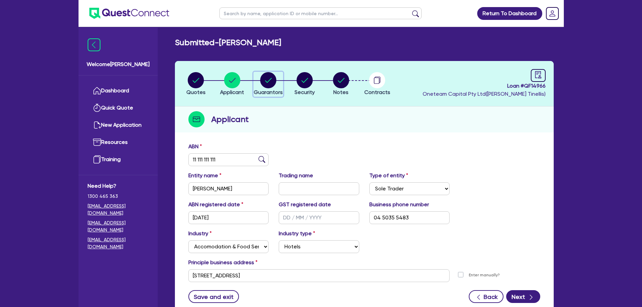
select select "PROPERTY"
select select "CASH"
select select "HOUSEHOLD_PERSONAL"
select select "OTHER"
select select "VEHICLE"
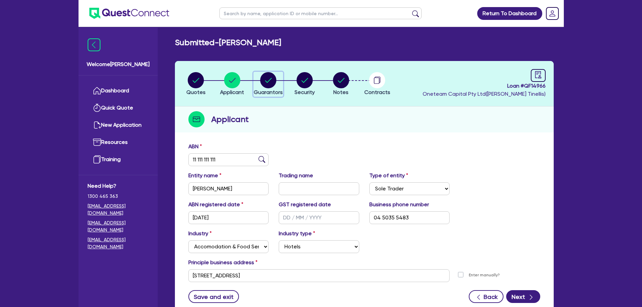
select select "MORTGAGE"
select select "VEHICLE_LOAN"
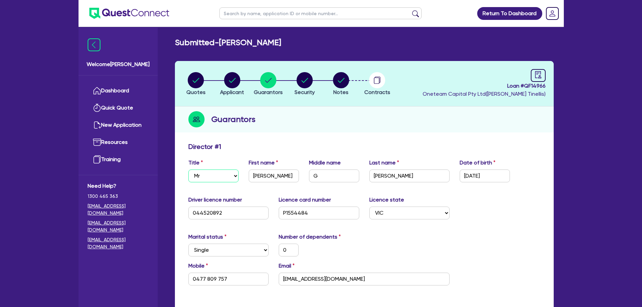
click at [233, 174] on select "Select Mr Mrs Ms Miss Dr" at bounding box center [213, 175] width 50 height 13
click at [268, 173] on input "[PERSON_NAME]" at bounding box center [274, 175] width 50 height 13
drag, startPoint x: 486, startPoint y: 143, endPoint x: 448, endPoint y: 135, distance: 38.5
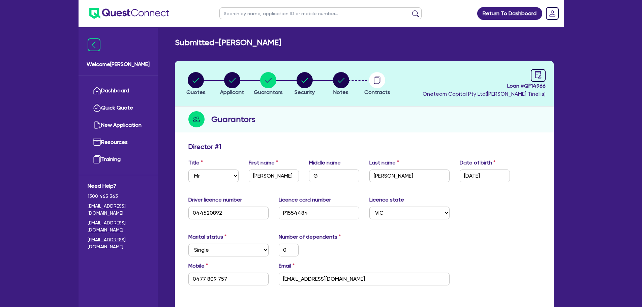
click at [485, 143] on div "Director # 1" at bounding box center [364, 148] width 362 height 11
click at [330, 70] on header "Quotes Applicant Guarantors Security Notes Contracts Loan # QF14966 Oneteam Cap…" at bounding box center [364, 83] width 379 height 45
click at [334, 75] on icon "button" at bounding box center [341, 80] width 16 height 16
select select "Other"
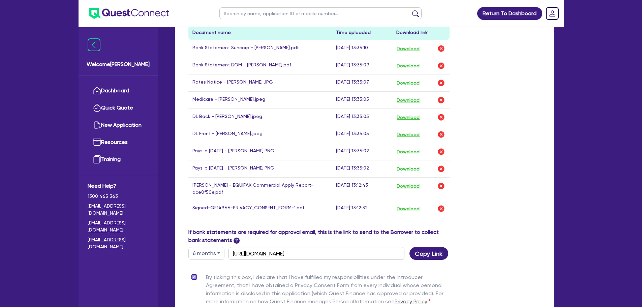
scroll to position [449, 0]
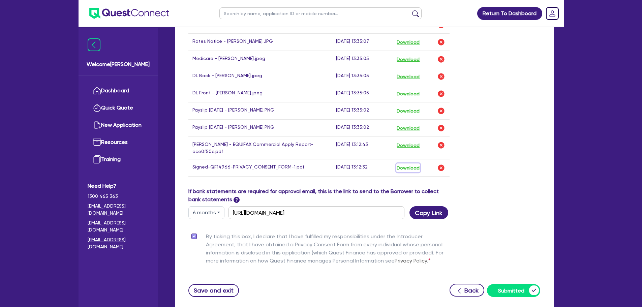
click at [403, 166] on button "Download" at bounding box center [408, 167] width 24 height 9
click at [419, 143] on button "Download" at bounding box center [408, 145] width 24 height 9
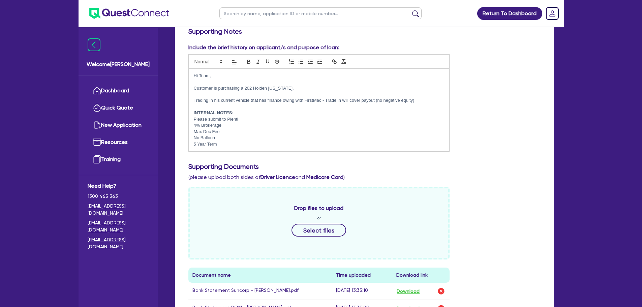
scroll to position [0, 0]
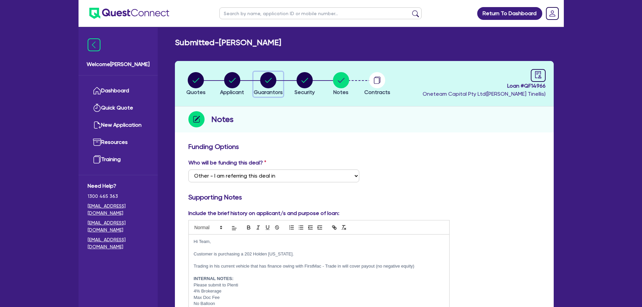
click at [266, 83] on circle "button" at bounding box center [268, 80] width 16 height 16
select select "MR"
select select "VIC"
select select "SINGLE"
select select "PROPERTY"
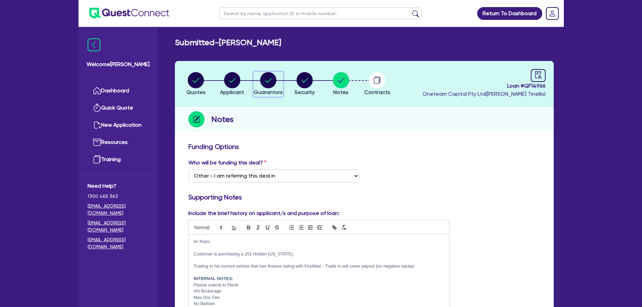
select select "CASH"
select select "HOUSEHOLD_PERSONAL"
select select "OTHER"
select select "VEHICLE"
select select "MORTGAGE"
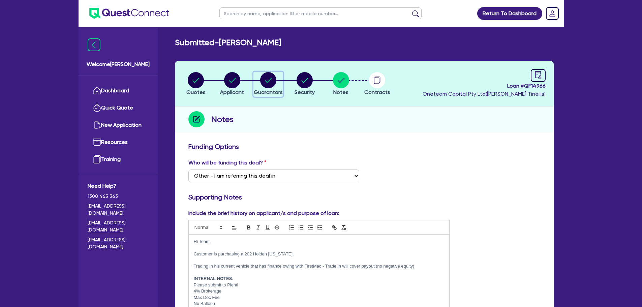
select select "VEHICLE_LOAN"
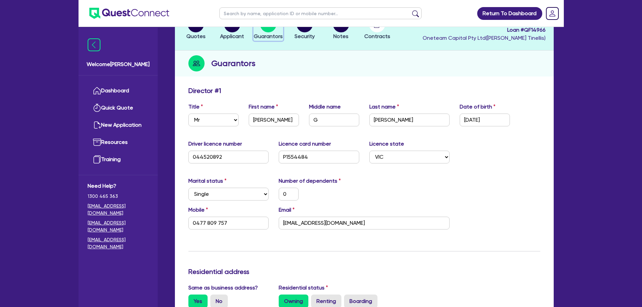
scroll to position [56, 0]
click at [351, 222] on input "mickaswans1@gmail.com" at bounding box center [364, 222] width 171 height 13
click at [217, 224] on input "0477 809 757" at bounding box center [228, 222] width 81 height 13
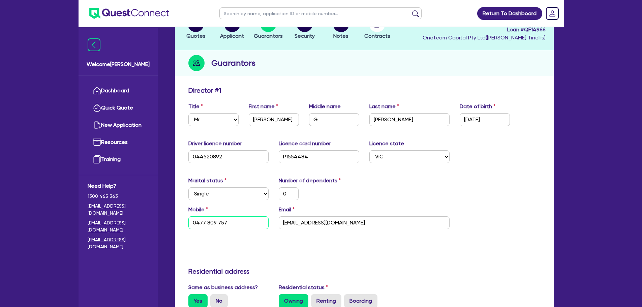
click at [217, 224] on input "0477 809 757" at bounding box center [228, 222] width 81 height 13
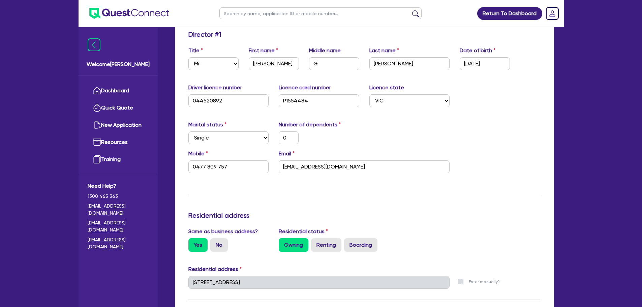
scroll to position [168, 0]
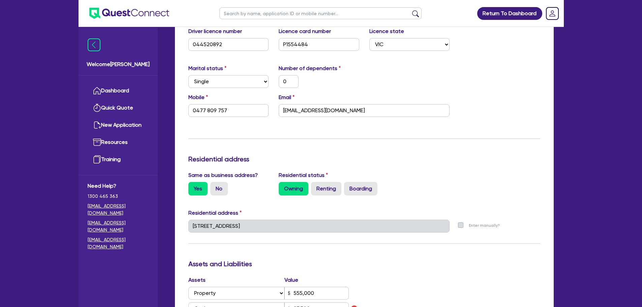
click at [299, 232] on div "13B Bronte Ct Wyndham Vale VIC 3024" at bounding box center [319, 229] width 272 height 18
click at [469, 199] on div "Same as business address? Yes No Residential status Owning Renting Boarding" at bounding box center [364, 186] width 362 height 30
click at [490, 159] on h3 "Residential address" at bounding box center [364, 159] width 352 height 8
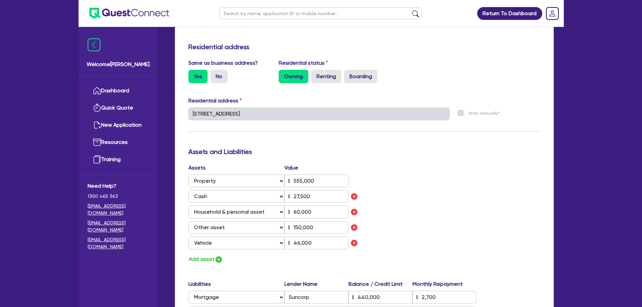
scroll to position [393, 0]
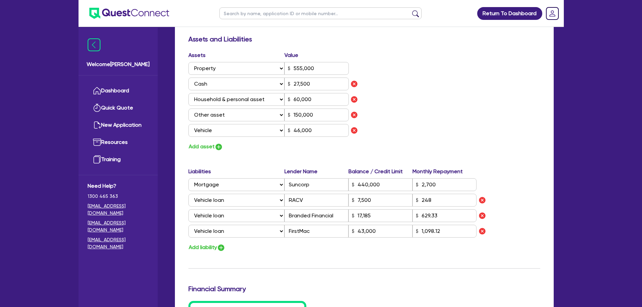
click at [545, 142] on div "Update residential status for Director #1 Boarding is only acceptable when the …" at bounding box center [364, 103] width 379 height 715
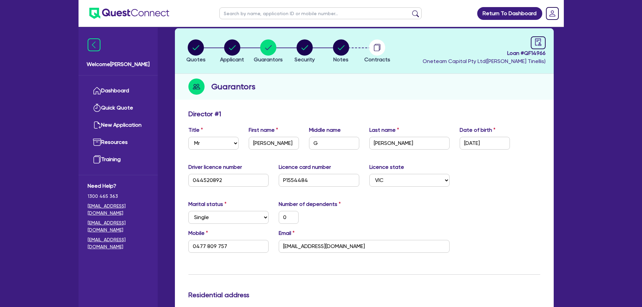
scroll to position [0, 0]
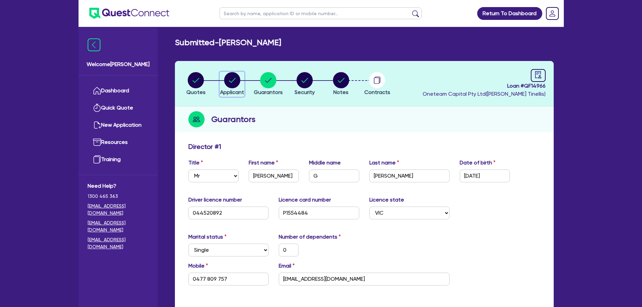
click at [228, 78] on circle "button" at bounding box center [232, 80] width 16 height 16
select select "SOLE_TRADER"
select select "ACCOMODATION_FOOD"
select select "HOTELS"
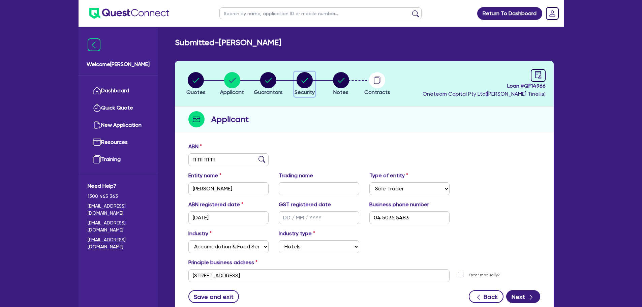
click at [296, 80] on icon "button" at bounding box center [304, 80] width 16 height 16
select select "CARS_AND_LIGHT_TRUCKS"
select select "PASSENGER_VEHICLES"
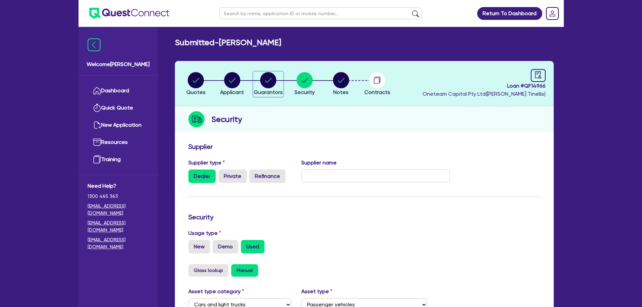
click at [263, 79] on circle "button" at bounding box center [268, 80] width 16 height 16
select select "MR"
select select "VIC"
select select "SINGLE"
select select "PROPERTY"
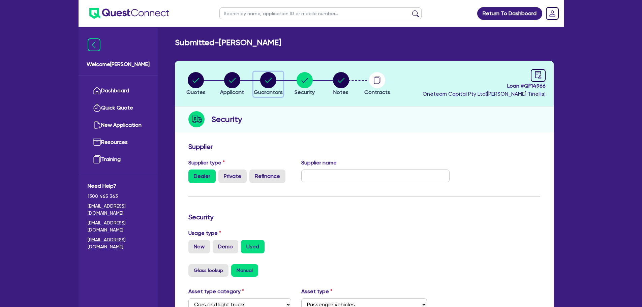
select select "CASH"
select select "HOUSEHOLD_PERSONAL"
select select "OTHER"
select select "VEHICLE"
select select "MORTGAGE"
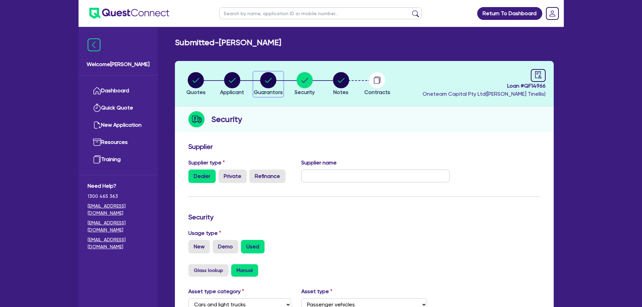
select select "VEHICLE_LOAN"
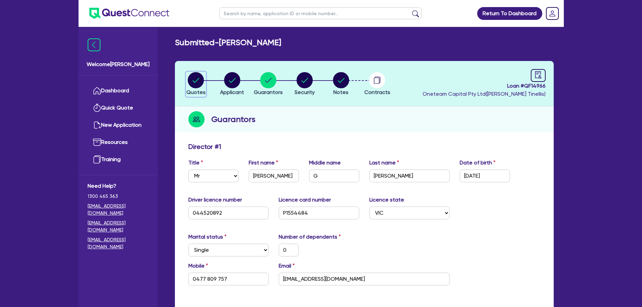
click at [195, 81] on circle "button" at bounding box center [196, 80] width 16 height 16
select select "CARS_AND_LIGHT_TRUCKS"
select select "PASSENGER_VEHICLES"
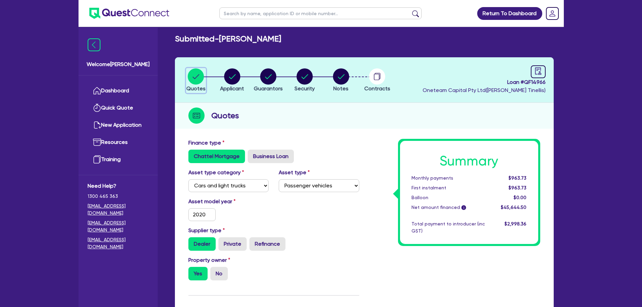
scroll to position [112, 0]
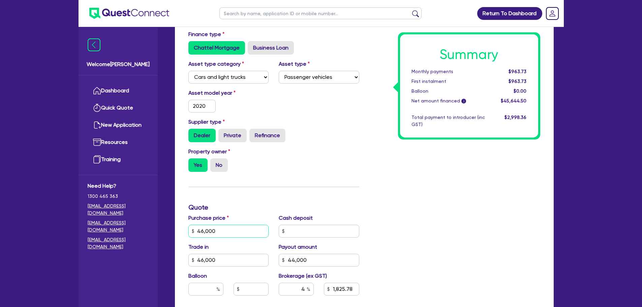
click at [236, 236] on input "46,000" at bounding box center [228, 231] width 81 height 13
type input "46,000"
type input "44,000"
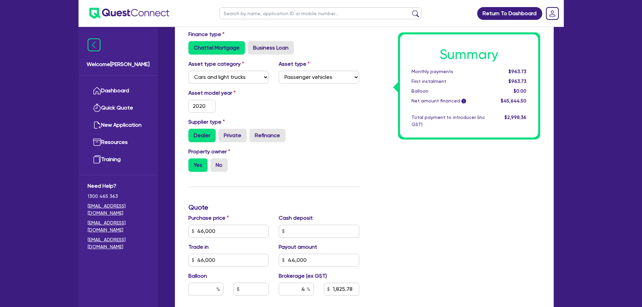
type input "1,825.78"
type input "46,000"
type input "44,000"
type input "1,825.78"
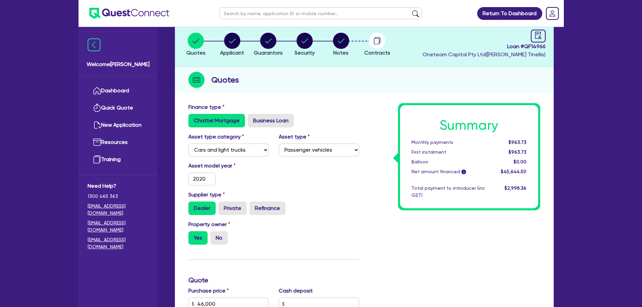
scroll to position [0, 0]
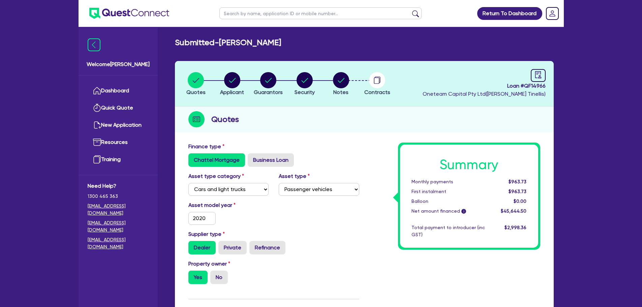
drag, startPoint x: 249, startPoint y: 88, endPoint x: 244, endPoint y: 85, distance: 5.6
click at [249, 88] on li "Applicant" at bounding box center [232, 84] width 36 height 24
click at [243, 85] on div "button" at bounding box center [232, 80] width 24 height 16
select select "SOLE_TRADER"
select select "ACCOMODATION_FOOD"
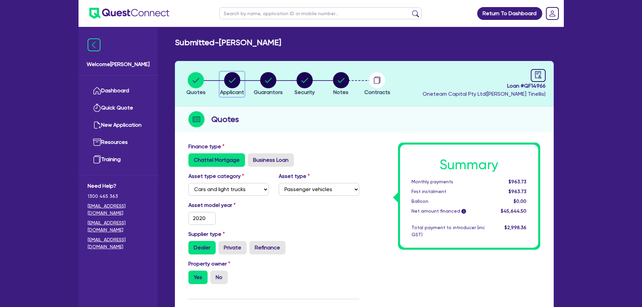
select select "HOTELS"
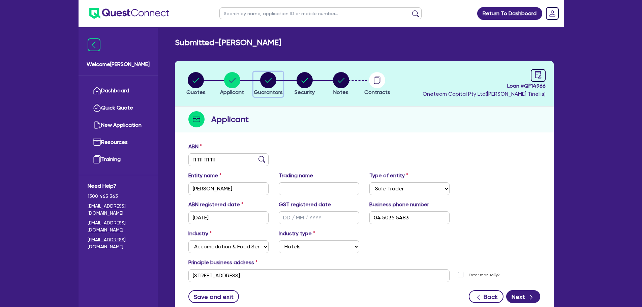
click at [260, 88] on button "Guarantors" at bounding box center [268, 84] width 30 height 25
select select "MR"
select select "VIC"
select select "SINGLE"
select select "PROPERTY"
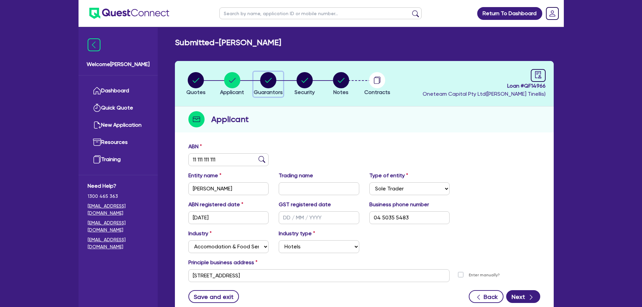
select select "CASH"
select select "HOUSEHOLD_PERSONAL"
select select "OTHER"
select select "VEHICLE"
select select "MORTGAGE"
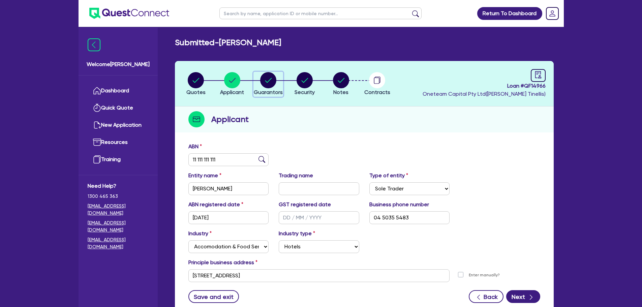
select select "VEHICLE_LOAN"
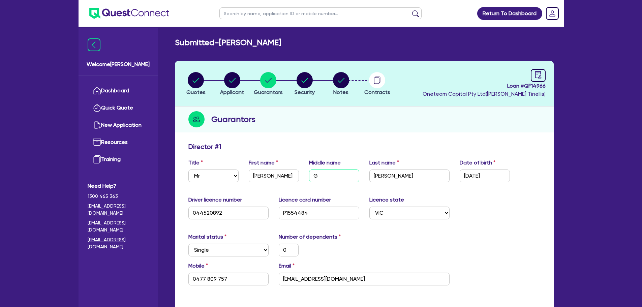
click at [336, 181] on input "G" at bounding box center [334, 175] width 50 height 13
type input "Gr"
type input "0"
type input "0477 809 757"
type input "555,000"
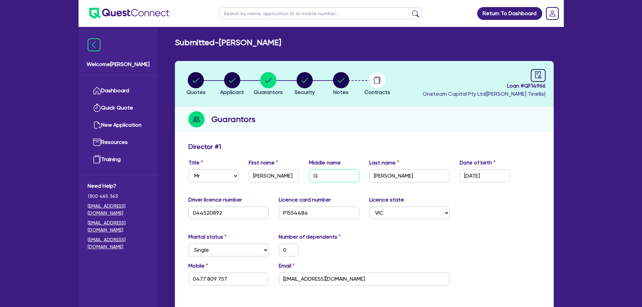
type input "27,500"
type input "60,000"
type input "150,000"
type input "46,000"
type input "440,000"
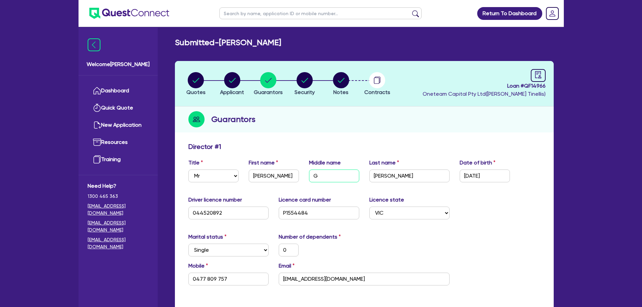
type input "2,700"
type input "7,500"
type input "17,185"
type input "43,000"
type input "1,098.12"
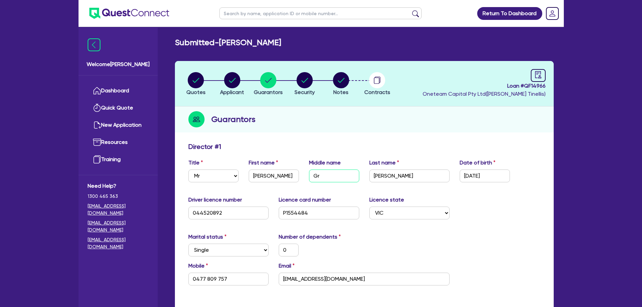
type input "Gra"
type input "0"
type input "0477 809 757"
type input "555,000"
type input "27,500"
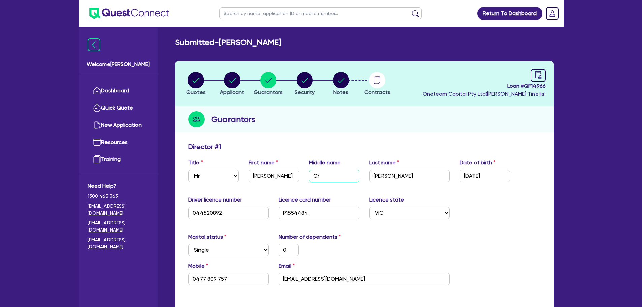
type input "60,000"
type input "150,000"
type input "46,000"
type input "440,000"
type input "2,700"
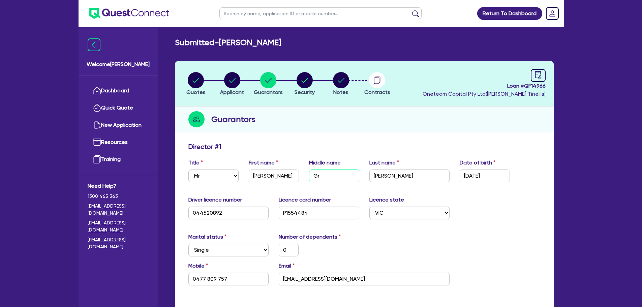
type input "7,500"
type input "17,185"
type input "43,000"
type input "1,098.12"
type input "Gran"
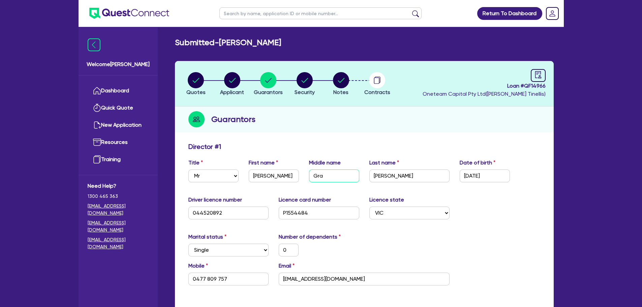
type input "0"
type input "0477 809 757"
type input "555,000"
type input "27,500"
type input "60,000"
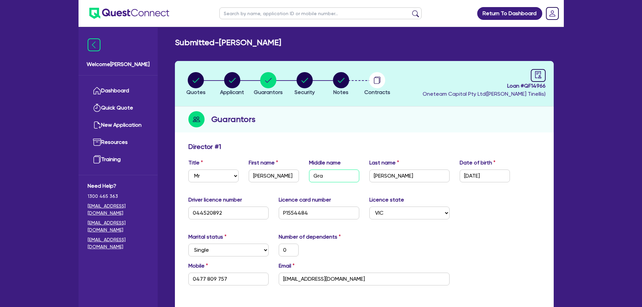
type input "150,000"
type input "46,000"
type input "440,000"
type input "2,700"
type input "7,500"
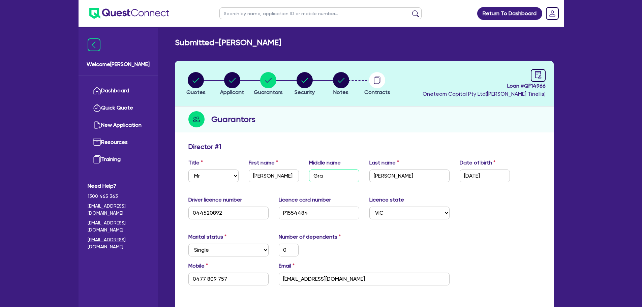
type input "17,185"
type input "43,000"
type input "1,098.12"
type input "Grant"
type input "0"
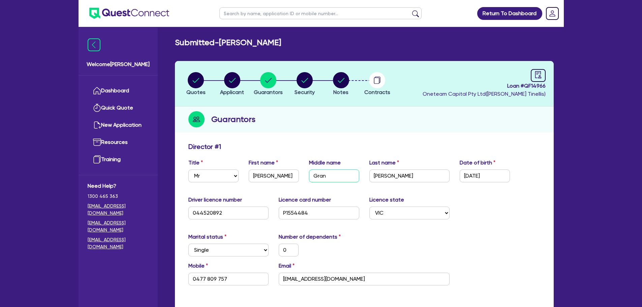
type input "0477 809 757"
type input "555,000"
type input "27,500"
type input "60,000"
type input "150,000"
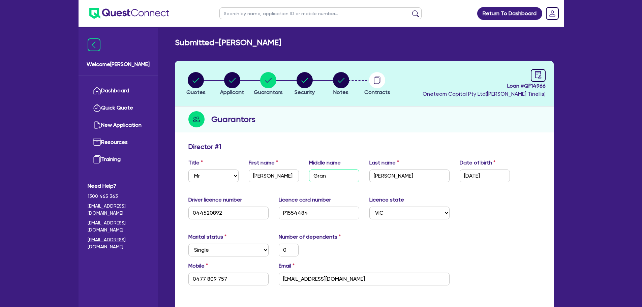
type input "46,000"
type input "440,000"
type input "2,700"
type input "7,500"
type input "17,185"
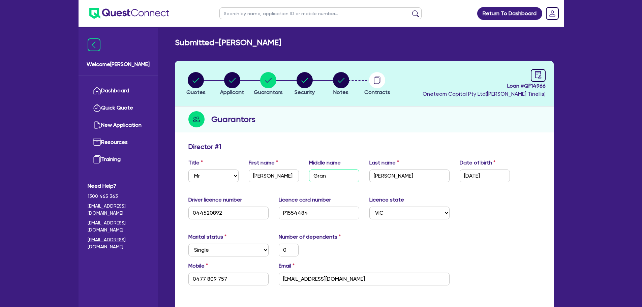
type input "43,000"
type input "1,098.12"
type input "Grant"
click at [289, 176] on input "[PERSON_NAME]" at bounding box center [274, 175] width 50 height 13
click at [289, 174] on input "[PERSON_NAME]" at bounding box center [274, 175] width 50 height 13
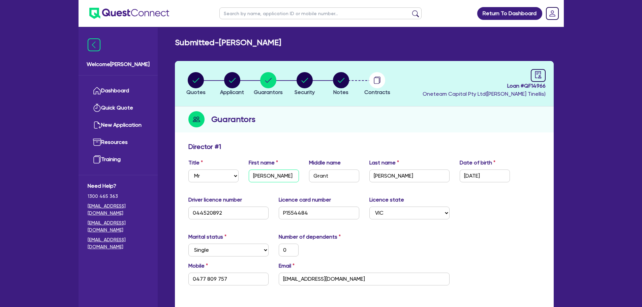
click at [289, 174] on input "[PERSON_NAME]" at bounding box center [274, 175] width 50 height 13
click at [309, 185] on div "Title Select Mr Mrs Ms Miss Dr First name Michael Middle name Grant Last name S…" at bounding box center [364, 173] width 362 height 29
click at [309, 184] on div "Title Select Mr Mrs Ms Miss Dr First name Michael Middle name Grant Last name S…" at bounding box center [364, 173] width 362 height 29
click at [314, 180] on input "Grant" at bounding box center [334, 175] width 50 height 13
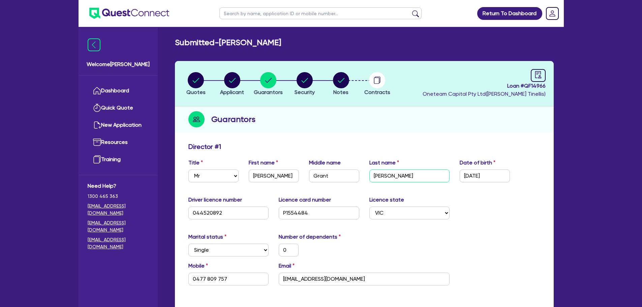
click at [392, 177] on input "Sayer" at bounding box center [409, 175] width 81 height 13
click at [378, 278] on input "mickaswans1@gmail.com" at bounding box center [364, 279] width 171 height 13
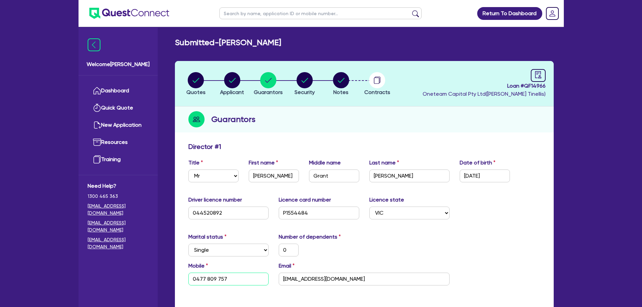
click at [214, 280] on input "0477 809 757" at bounding box center [228, 279] width 81 height 13
click at [486, 169] on input "05/09/1970" at bounding box center [485, 175] width 50 height 13
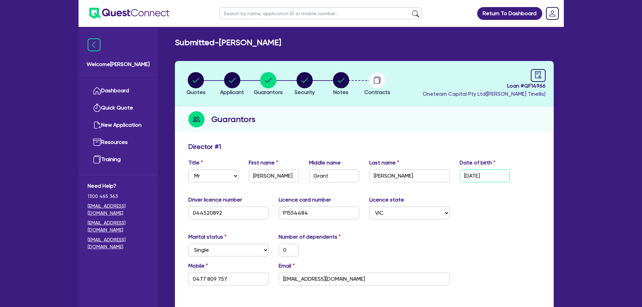
click at [486, 169] on input "05/09/1970" at bounding box center [485, 175] width 50 height 13
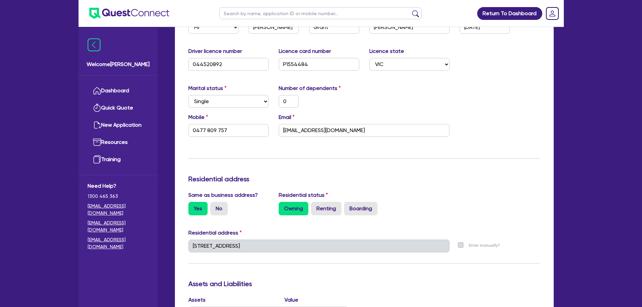
scroll to position [168, 0]
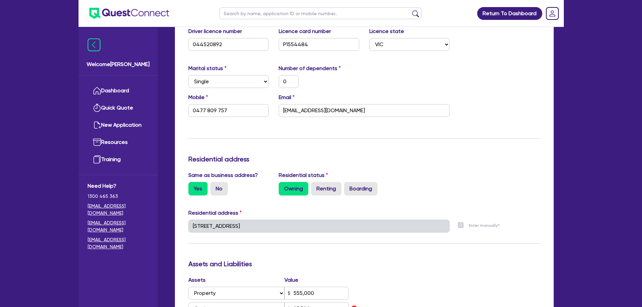
click at [460, 100] on div "Mobile 0477 809 757 Email mickaswans1@gmail.com" at bounding box center [364, 107] width 362 height 29
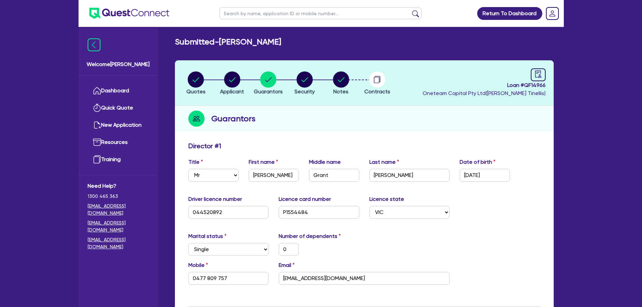
scroll to position [0, 0]
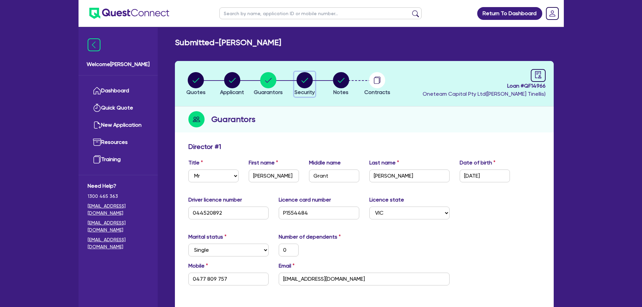
click at [302, 85] on circle "button" at bounding box center [304, 80] width 16 height 16
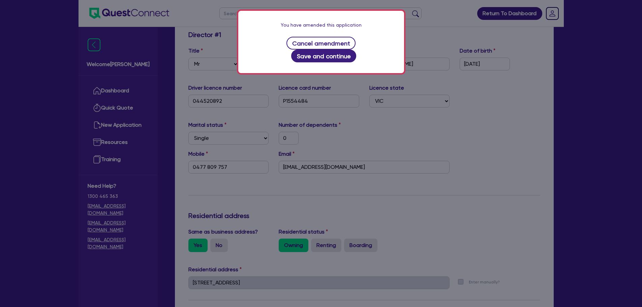
scroll to position [112, 0]
click at [356, 50] on button "Save and continue" at bounding box center [323, 56] width 65 height 13
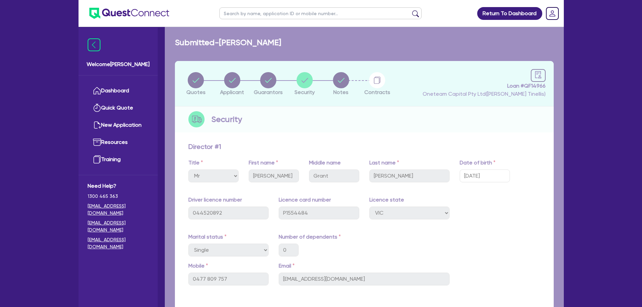
select select "CARS_AND_LIGHT_TRUCKS"
select select "PASSENGER_VEHICLES"
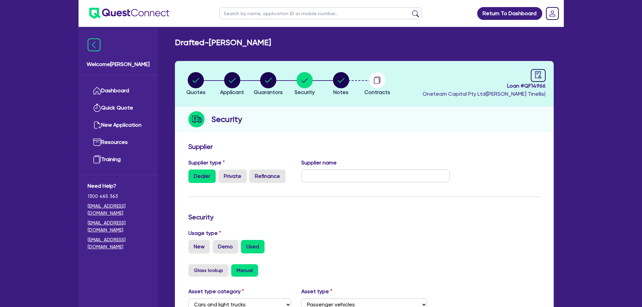
click at [268, 98] on header "Quotes Applicant Guarantors Security Notes Contracts Loan # QF14966 Oneteam Cap…" at bounding box center [364, 83] width 379 height 45
click at [268, 90] on span "Guarantors" at bounding box center [268, 92] width 29 height 6
select select "MR"
select select "VIC"
select select "SINGLE"
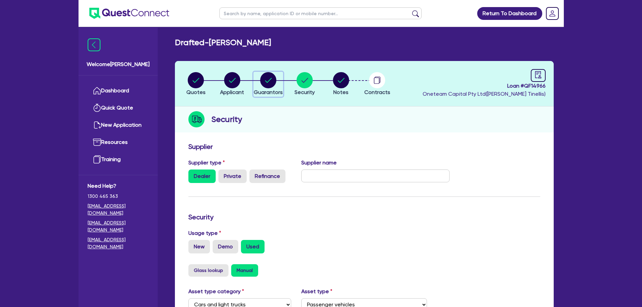
select select "PROPERTY"
select select "CASH"
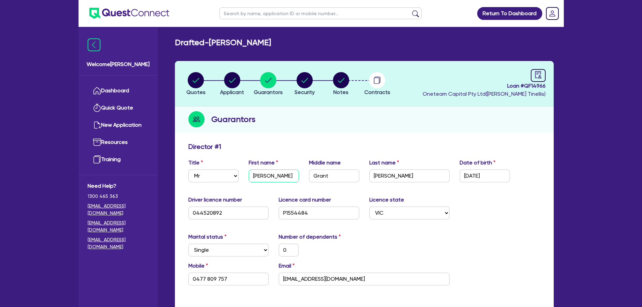
click at [262, 175] on input "[PERSON_NAME]" at bounding box center [274, 175] width 50 height 13
click at [322, 175] on input "Grant" at bounding box center [334, 175] width 50 height 13
click at [380, 177] on input "Sayer" at bounding box center [409, 175] width 81 height 13
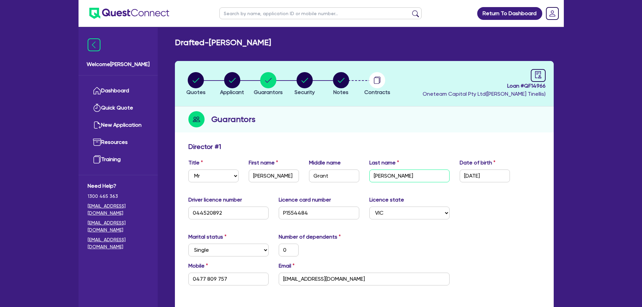
click at [379, 177] on input "Sayer" at bounding box center [409, 175] width 81 height 13
click at [378, 174] on input "Sayer" at bounding box center [409, 175] width 81 height 13
click at [376, 275] on input "mickaswans1@gmail.com" at bounding box center [364, 279] width 171 height 13
click at [376, 276] on input "mickaswans1@gmail.com" at bounding box center [364, 279] width 171 height 13
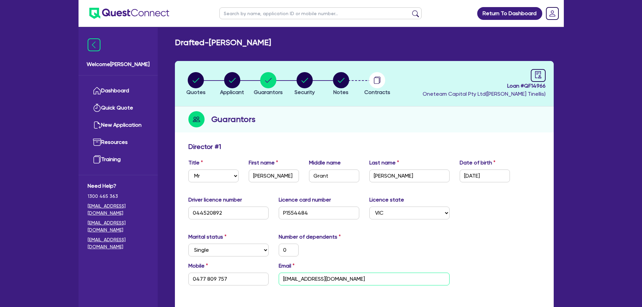
click at [376, 276] on input "mickaswans1@gmail.com" at bounding box center [364, 279] width 171 height 13
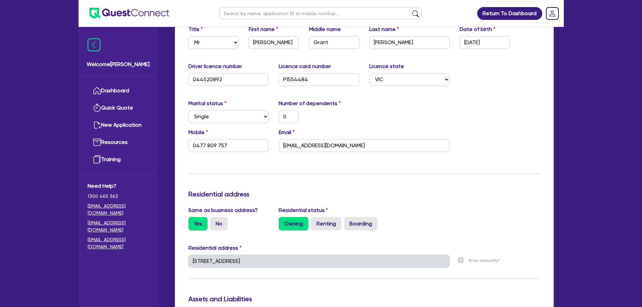
scroll to position [112, 0]
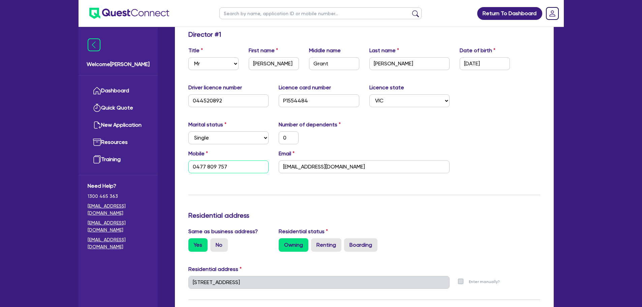
click at [245, 169] on input "0477 809 757" at bounding box center [228, 166] width 81 height 13
